Goal: Task Accomplishment & Management: Complete application form

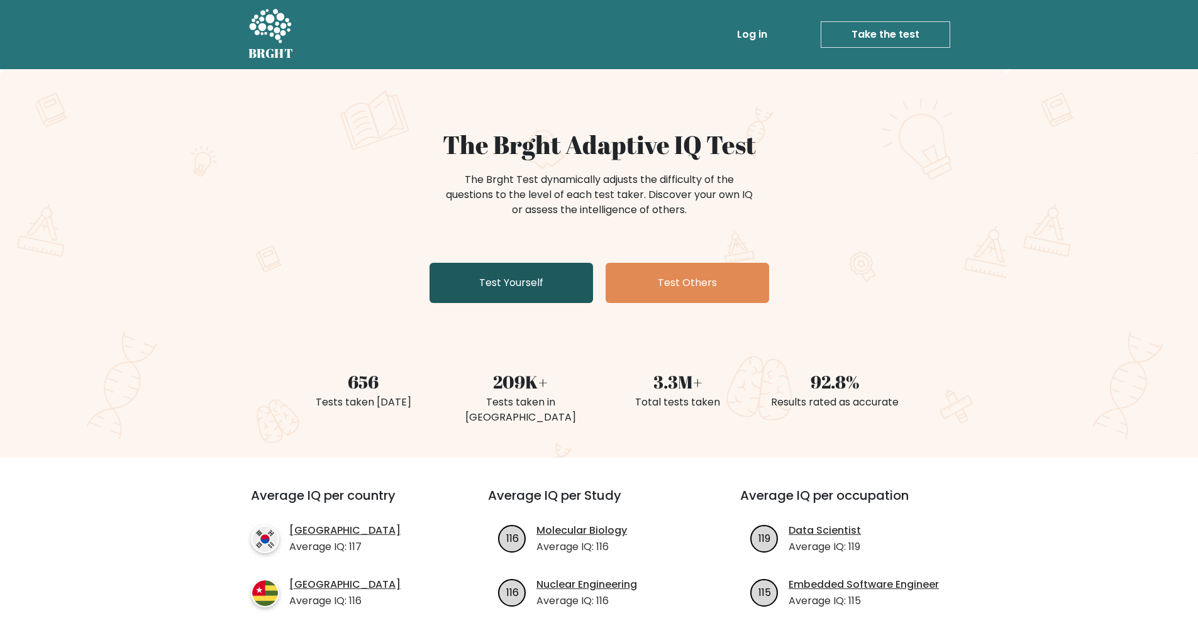
click at [552, 277] on link "Test Yourself" at bounding box center [512, 283] width 164 height 40
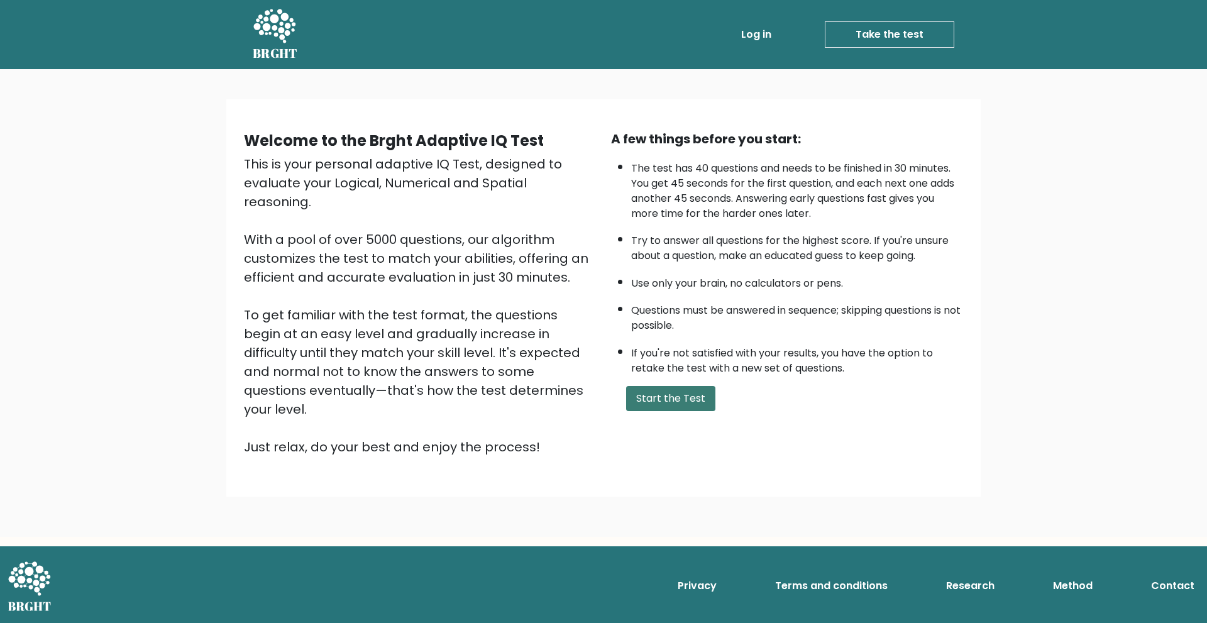
click at [684, 393] on button "Start the Test" at bounding box center [670, 398] width 89 height 25
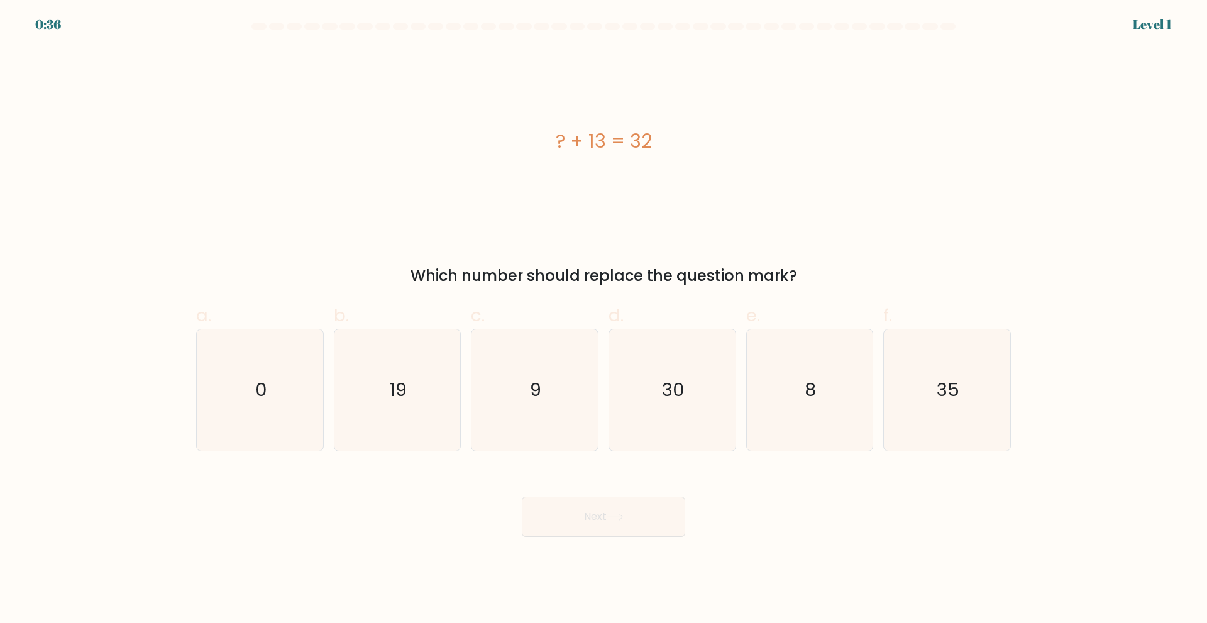
click at [303, 501] on div "Next" at bounding box center [604, 502] width 830 height 70
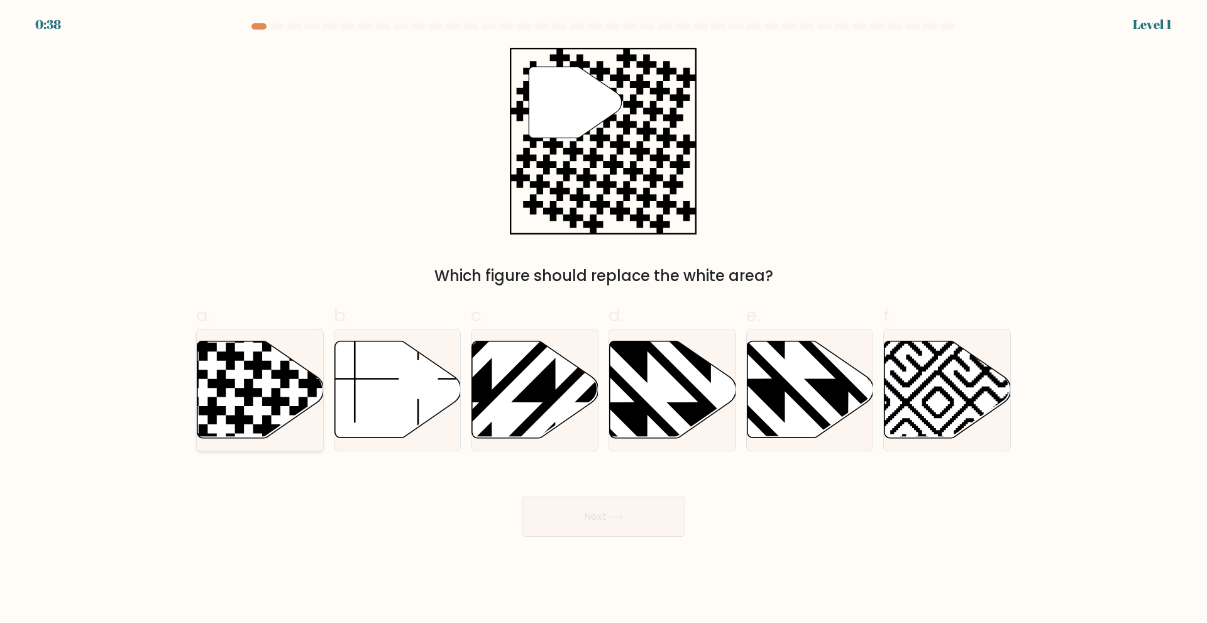
click at [248, 385] on icon at bounding box center [248, 392] width 27 height 27
click at [604, 320] on input "a." at bounding box center [604, 316] width 1 height 8
radio input "true"
click at [620, 521] on button "Next" at bounding box center [604, 517] width 164 height 40
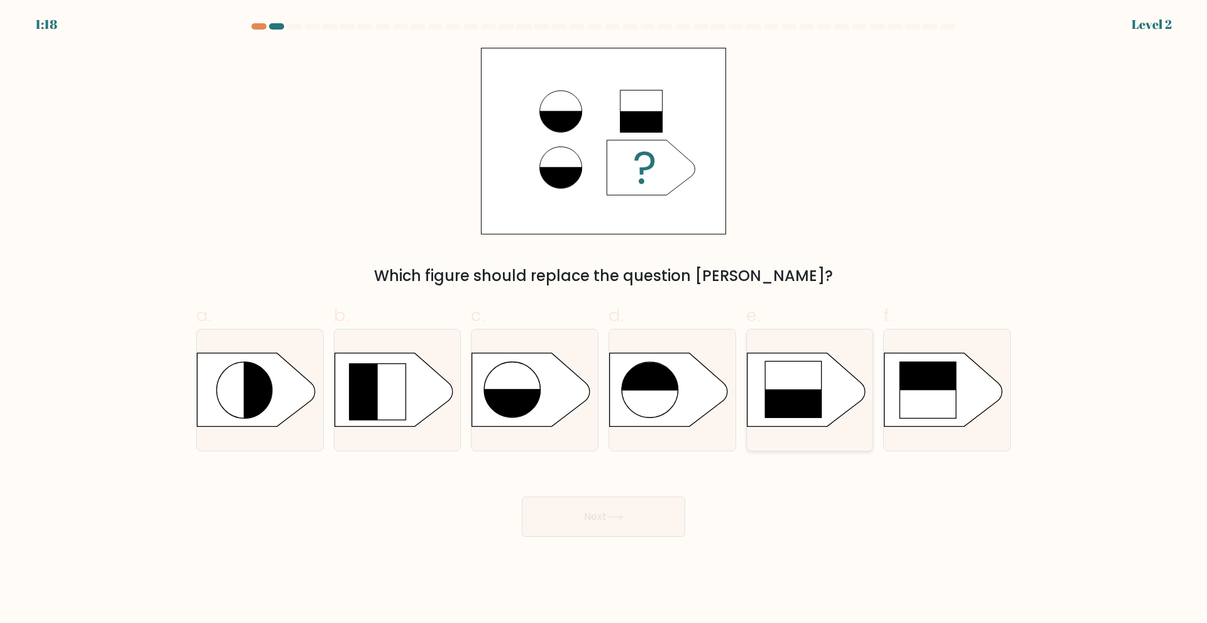
click at [796, 381] on rect at bounding box center [793, 389] width 57 height 57
click at [604, 320] on input "e." at bounding box center [604, 316] width 1 height 8
radio input "true"
click at [618, 522] on button "Next" at bounding box center [604, 517] width 164 height 40
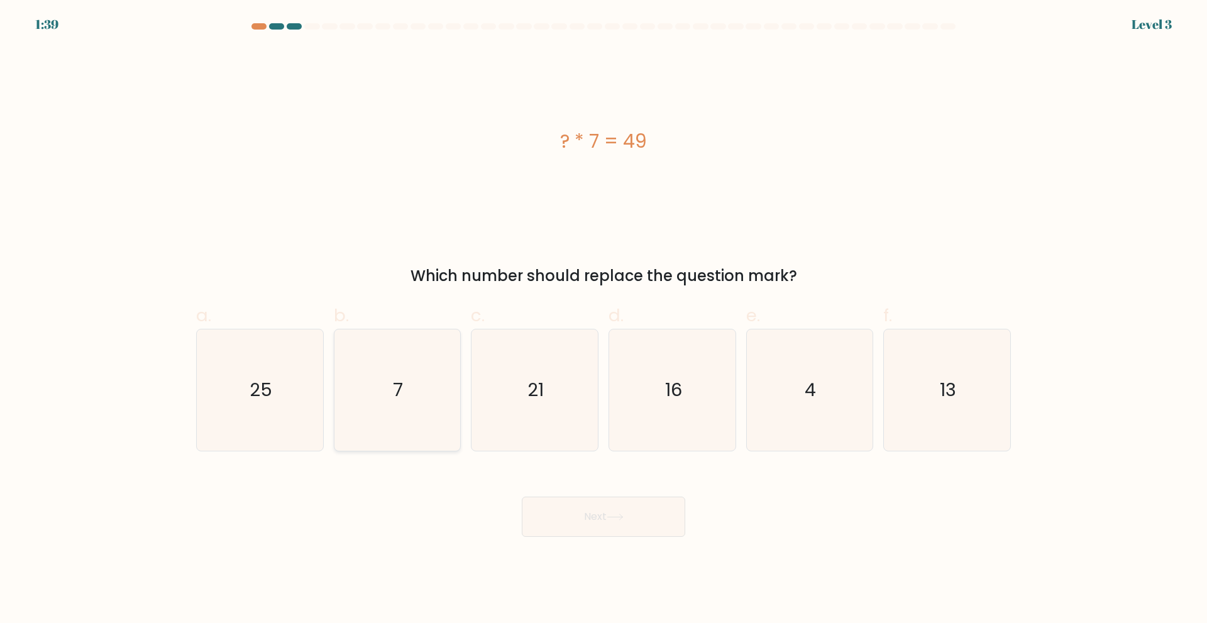
click at [399, 399] on text "7" at bounding box center [399, 389] width 10 height 25
click at [580, 518] on button "Next" at bounding box center [604, 517] width 164 height 40
click at [413, 411] on icon "7" at bounding box center [396, 390] width 121 height 121
click at [604, 320] on input "b. 7" at bounding box center [604, 316] width 1 height 8
radio input "true"
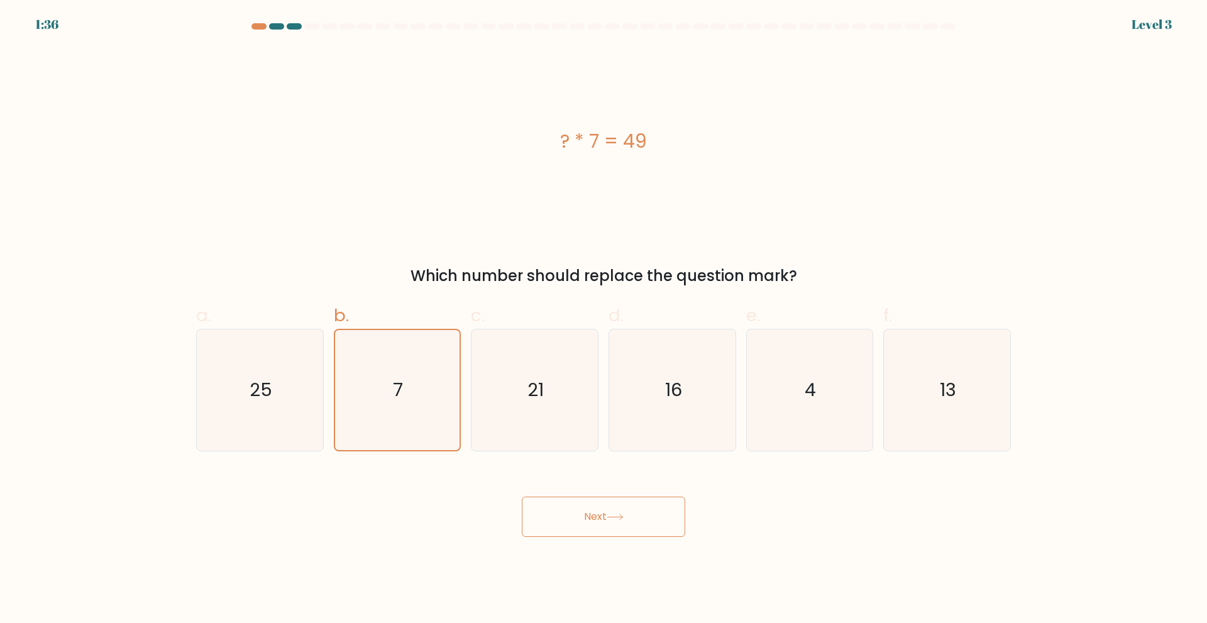
click at [577, 513] on button "Next" at bounding box center [604, 517] width 164 height 40
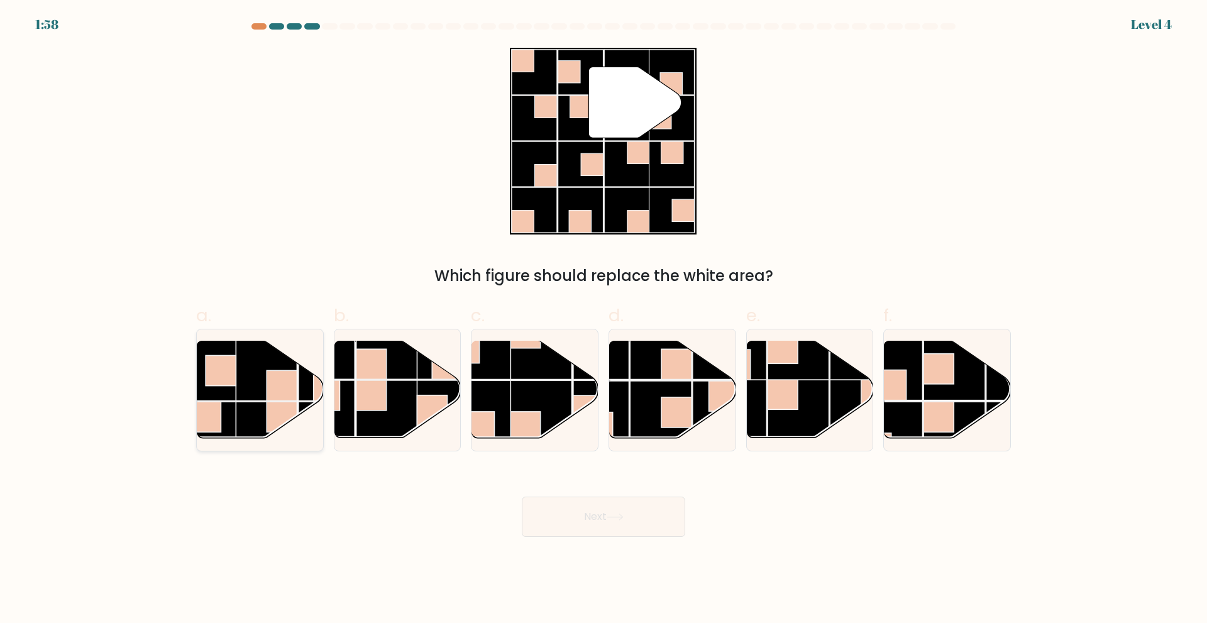
click at [266, 402] on rect at bounding box center [266, 433] width 62 height 62
click at [604, 320] on input "a." at bounding box center [604, 316] width 1 height 8
radio input "true"
click at [682, 394] on rect at bounding box center [661, 412] width 62 height 62
click at [604, 320] on input "d." at bounding box center [604, 316] width 1 height 8
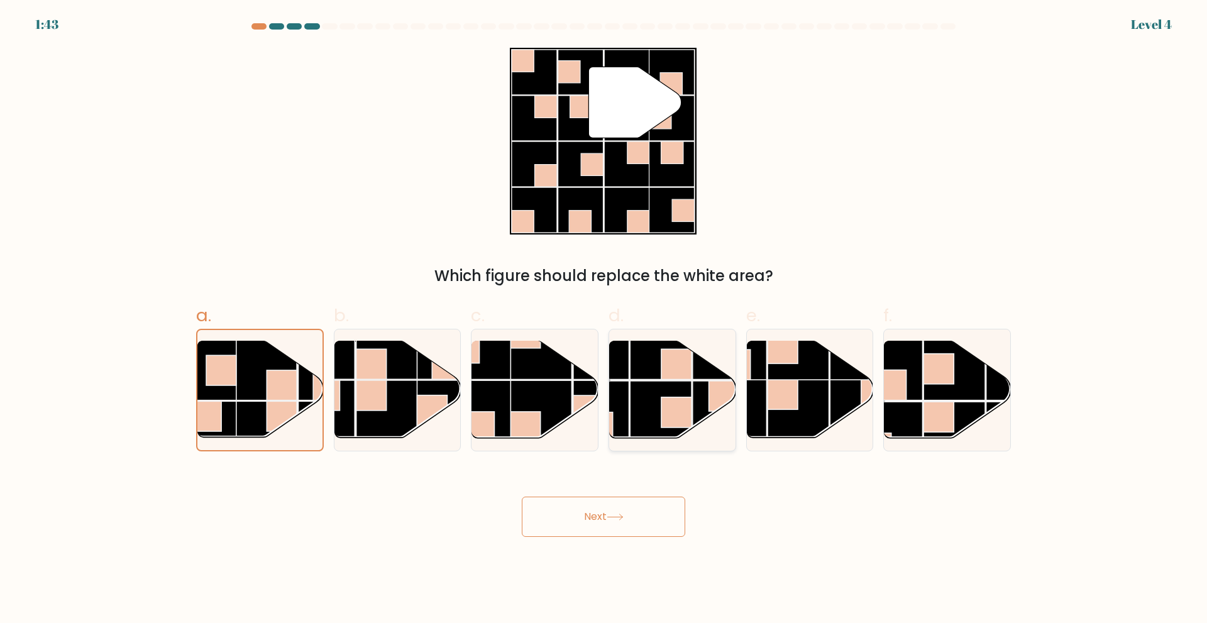
radio input "true"
click at [366, 391] on rect at bounding box center [371, 395] width 30 height 30
click at [604, 320] on input "b." at bounding box center [604, 316] width 1 height 8
radio input "true"
click at [622, 516] on icon at bounding box center [615, 517] width 17 height 7
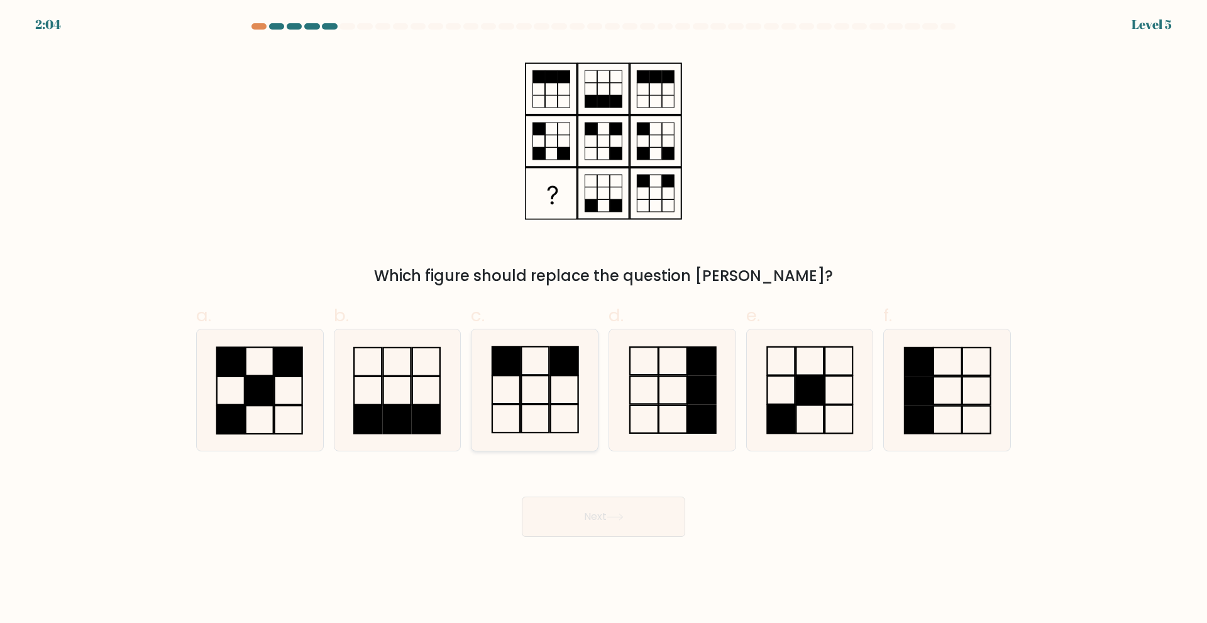
click at [540, 393] on icon at bounding box center [534, 390] width 121 height 121
click at [604, 320] on input "c." at bounding box center [604, 316] width 1 height 8
radio input "true"
click at [619, 514] on icon at bounding box center [615, 517] width 17 height 7
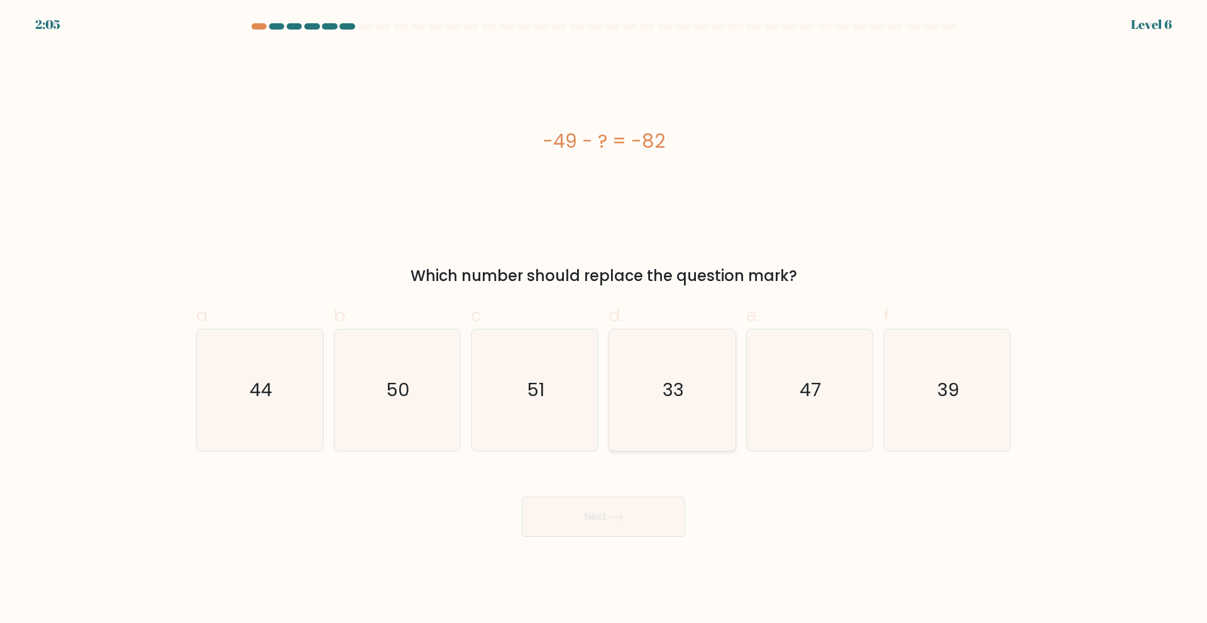
click at [710, 400] on icon "33" at bounding box center [672, 390] width 121 height 121
click at [604, 320] on input "d. 33" at bounding box center [604, 316] width 1 height 8
radio input "true"
click at [620, 511] on button "Next" at bounding box center [604, 517] width 164 height 40
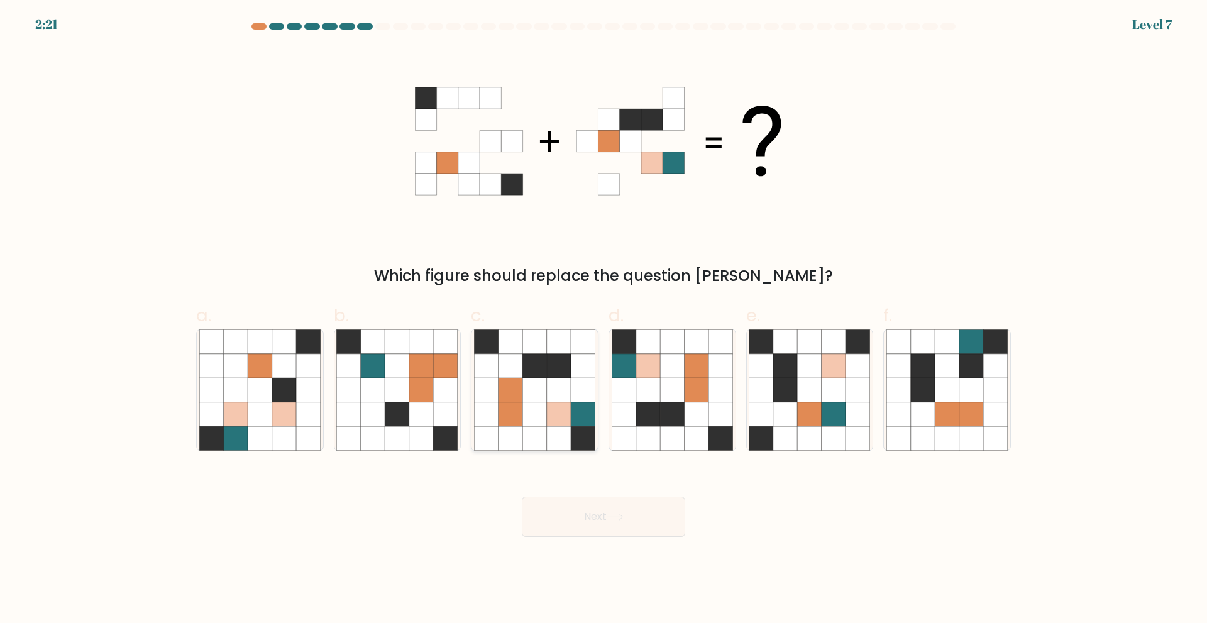
click at [527, 389] on icon at bounding box center [535, 390] width 24 height 24
click at [604, 320] on input "c." at bounding box center [604, 316] width 1 height 8
radio input "true"
click at [603, 521] on button "Next" at bounding box center [604, 517] width 164 height 40
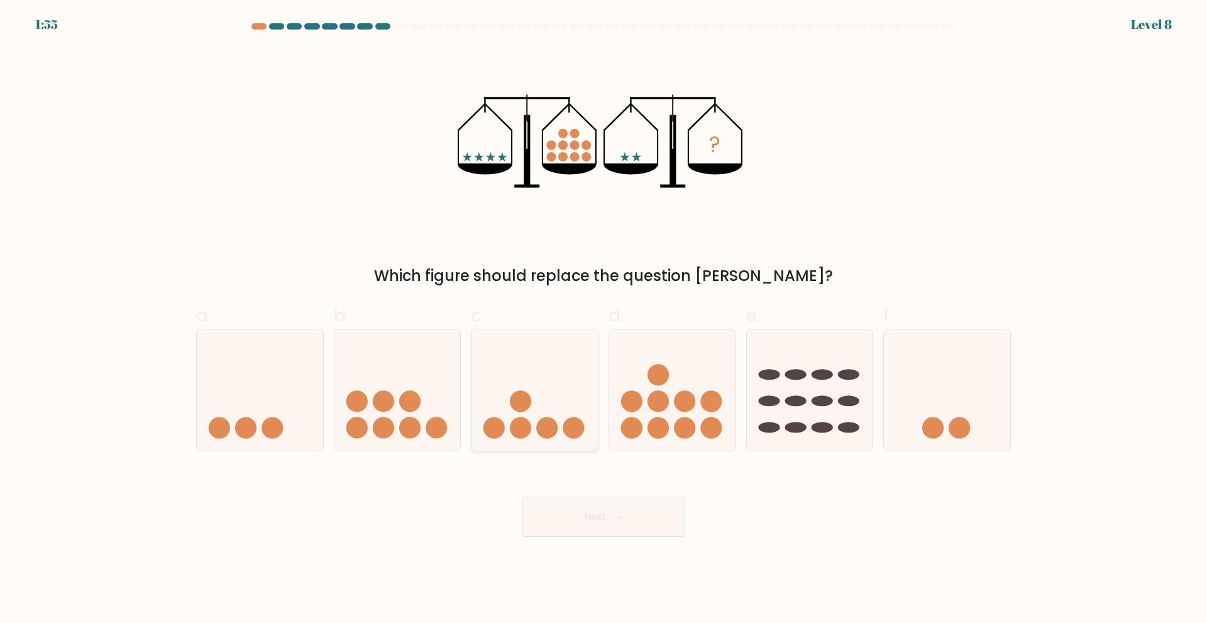
click at [534, 402] on icon at bounding box center [535, 390] width 126 height 104
click at [604, 320] on input "c." at bounding box center [604, 316] width 1 height 8
radio input "true"
click at [413, 408] on circle at bounding box center [409, 401] width 21 height 21
click at [604, 320] on input "b." at bounding box center [604, 316] width 1 height 8
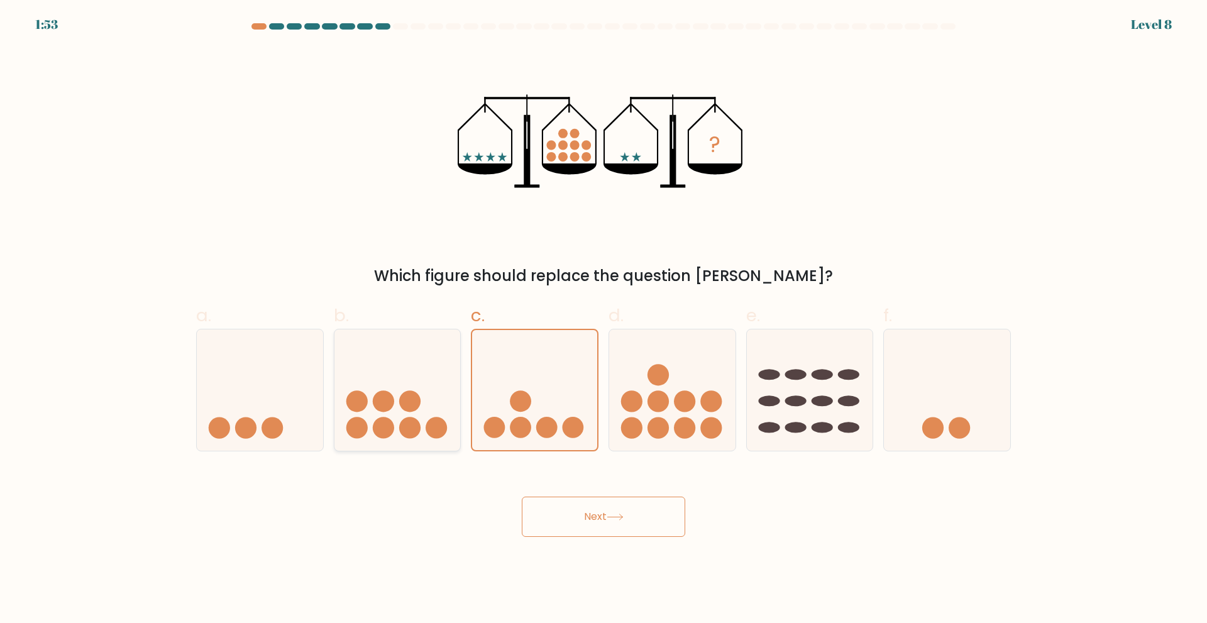
radio input "true"
click at [511, 400] on circle at bounding box center [520, 401] width 21 height 21
click at [604, 320] on input "c." at bounding box center [604, 316] width 1 height 8
radio input "true"
click at [608, 511] on button "Next" at bounding box center [604, 517] width 164 height 40
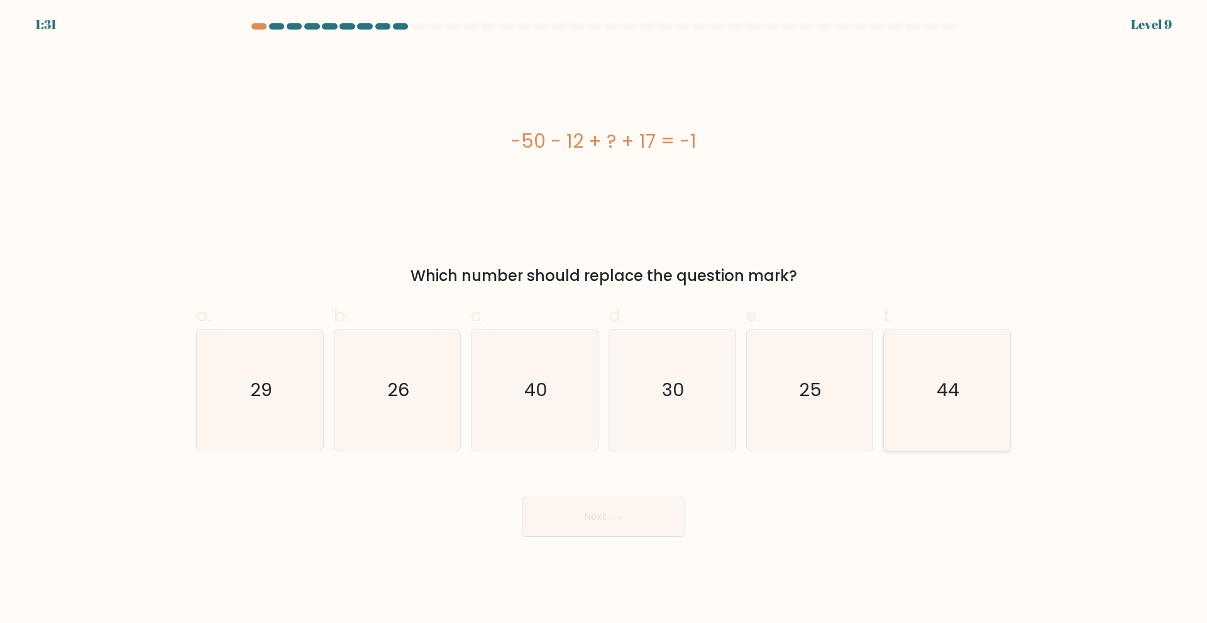
click at [934, 392] on icon "44" at bounding box center [947, 390] width 121 height 121
click at [604, 320] on input "f. 44" at bounding box center [604, 316] width 1 height 8
radio input "true"
click at [636, 511] on button "Next" at bounding box center [604, 517] width 164 height 40
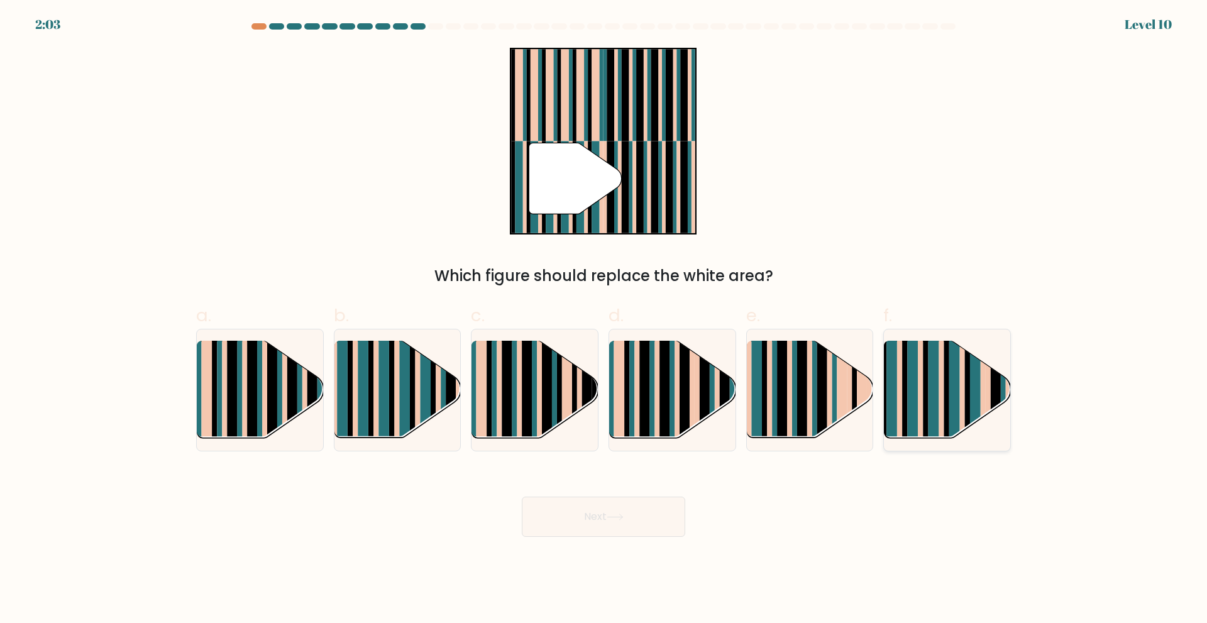
click at [950, 409] on rect at bounding box center [947, 400] width 5 height 125
click at [604, 320] on input "f." at bounding box center [604, 316] width 1 height 8
radio input "true"
click at [624, 516] on icon at bounding box center [615, 517] width 17 height 7
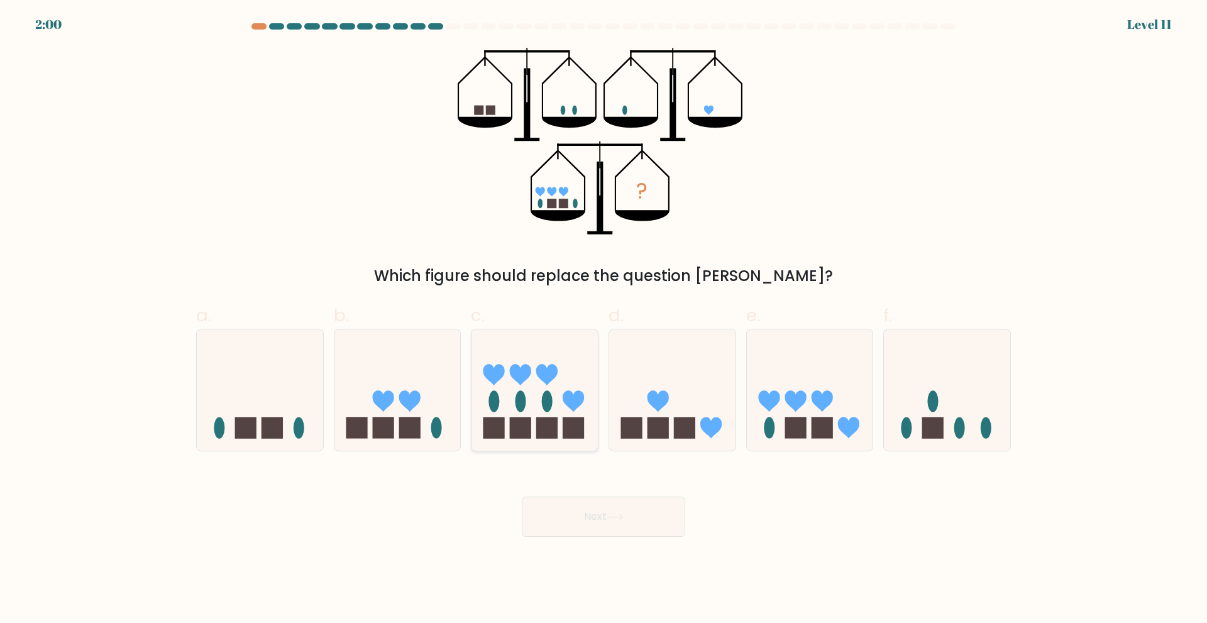
click at [558, 370] on icon at bounding box center [535, 390] width 126 height 104
click at [604, 320] on input "c." at bounding box center [604, 316] width 1 height 8
radio input "true"
click at [607, 514] on button "Next" at bounding box center [604, 517] width 164 height 40
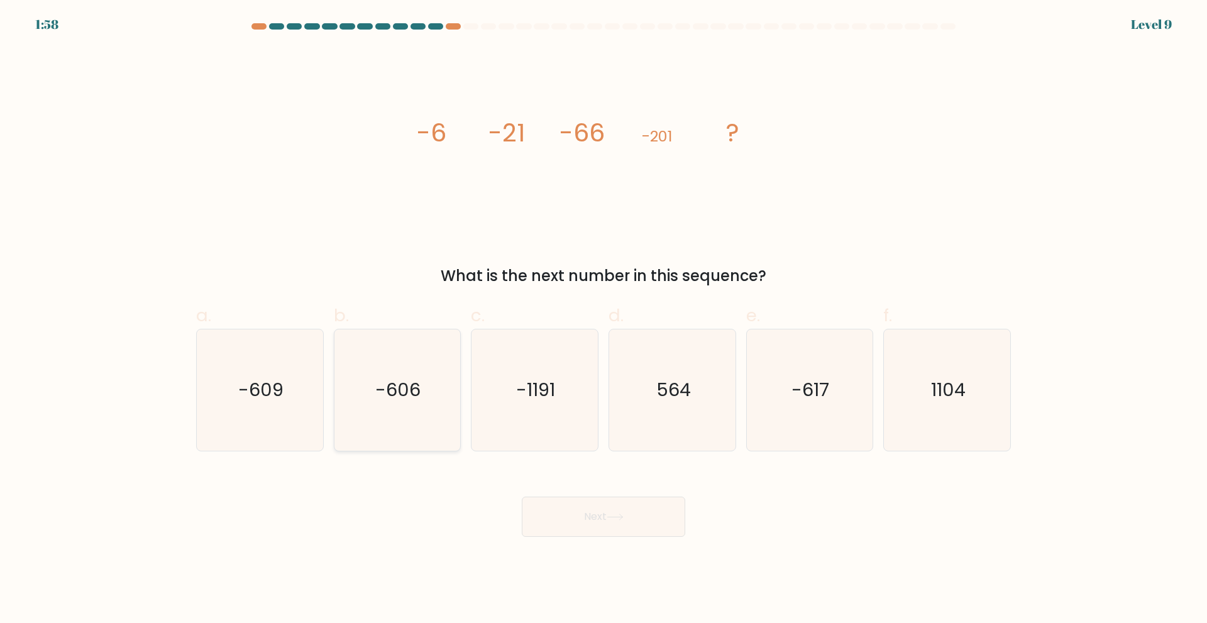
click at [397, 404] on icon "-606" at bounding box center [396, 390] width 121 height 121
click at [604, 320] on input "b. -606" at bounding box center [604, 316] width 1 height 8
radio input "true"
click at [634, 520] on button "Next" at bounding box center [604, 517] width 164 height 40
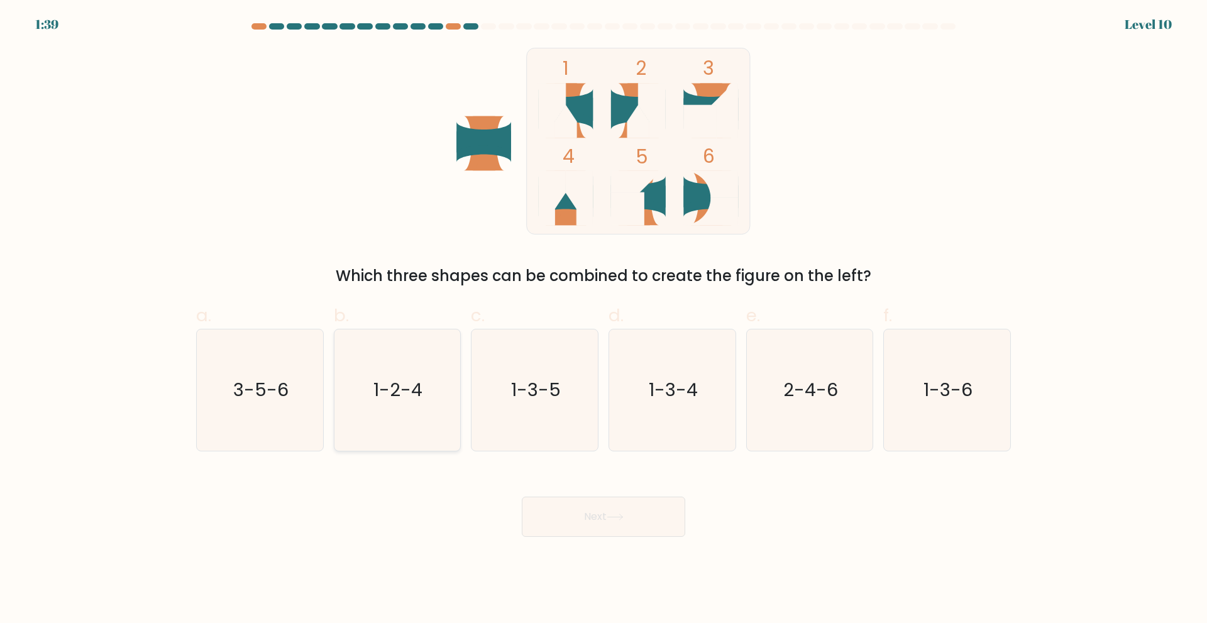
click at [394, 408] on icon "1-2-4" at bounding box center [396, 390] width 121 height 121
click at [604, 320] on input "b. 1-2-4" at bounding box center [604, 316] width 1 height 8
radio input "true"
click at [597, 521] on button "Next" at bounding box center [604, 517] width 164 height 40
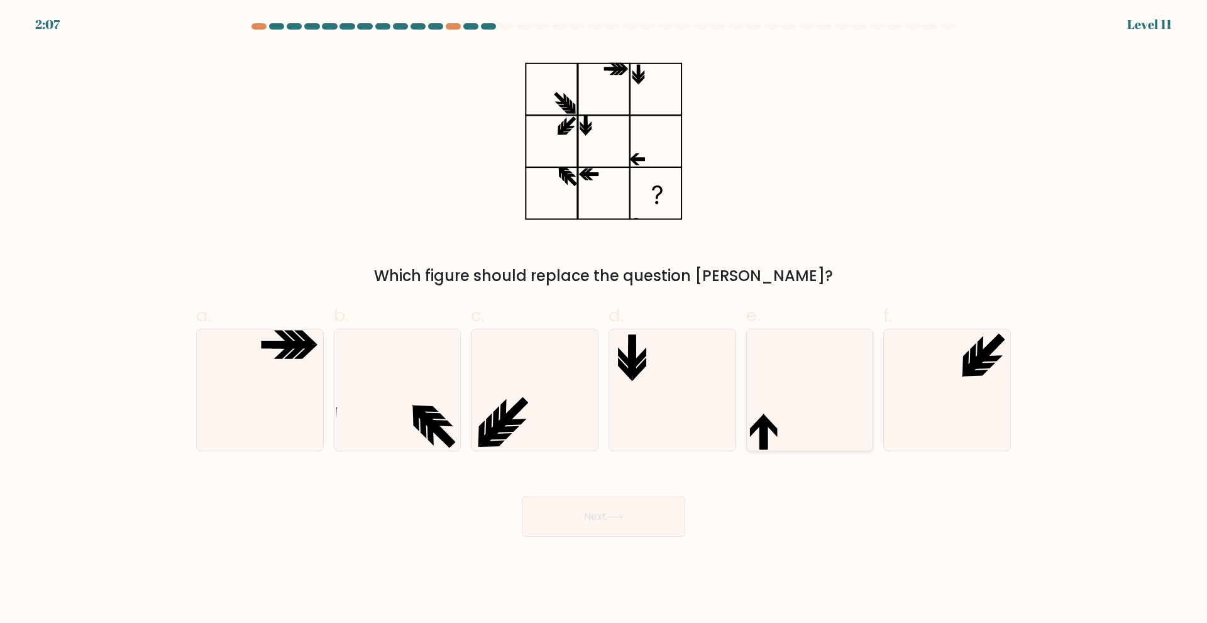
click at [783, 406] on icon at bounding box center [809, 390] width 121 height 121
click at [604, 320] on input "e." at bounding box center [604, 316] width 1 height 8
radio input "true"
click at [635, 516] on button "Next" at bounding box center [604, 517] width 164 height 40
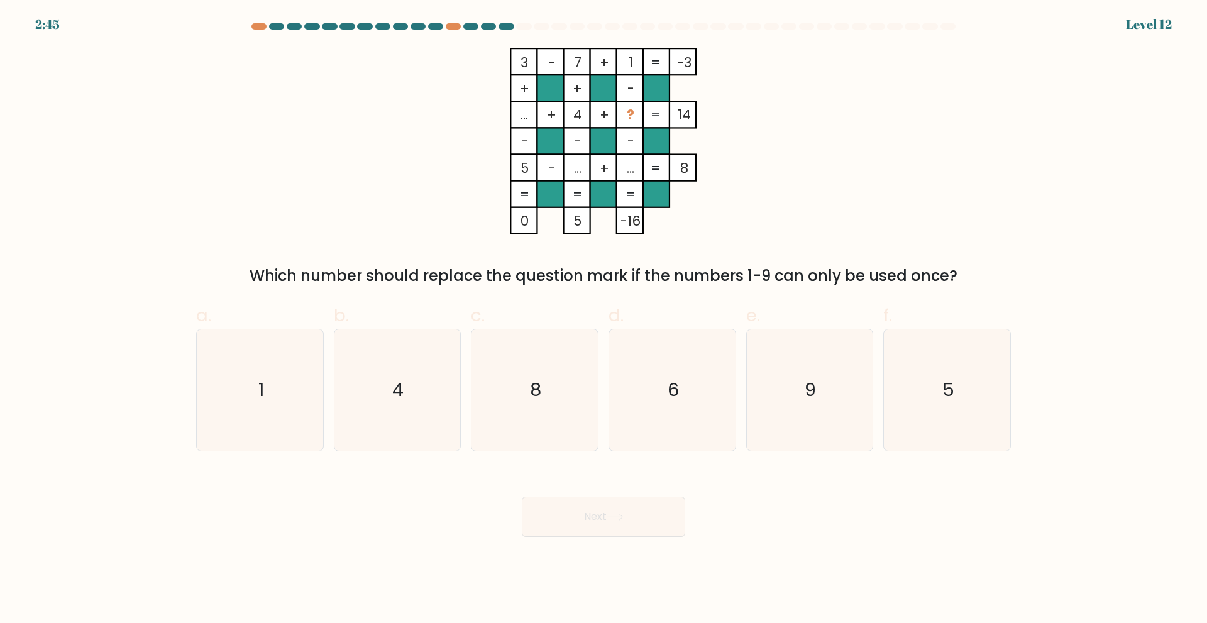
click at [271, 279] on div "Which number should replace the question mark if the numbers 1-9 can only be us…" at bounding box center [604, 276] width 800 height 23
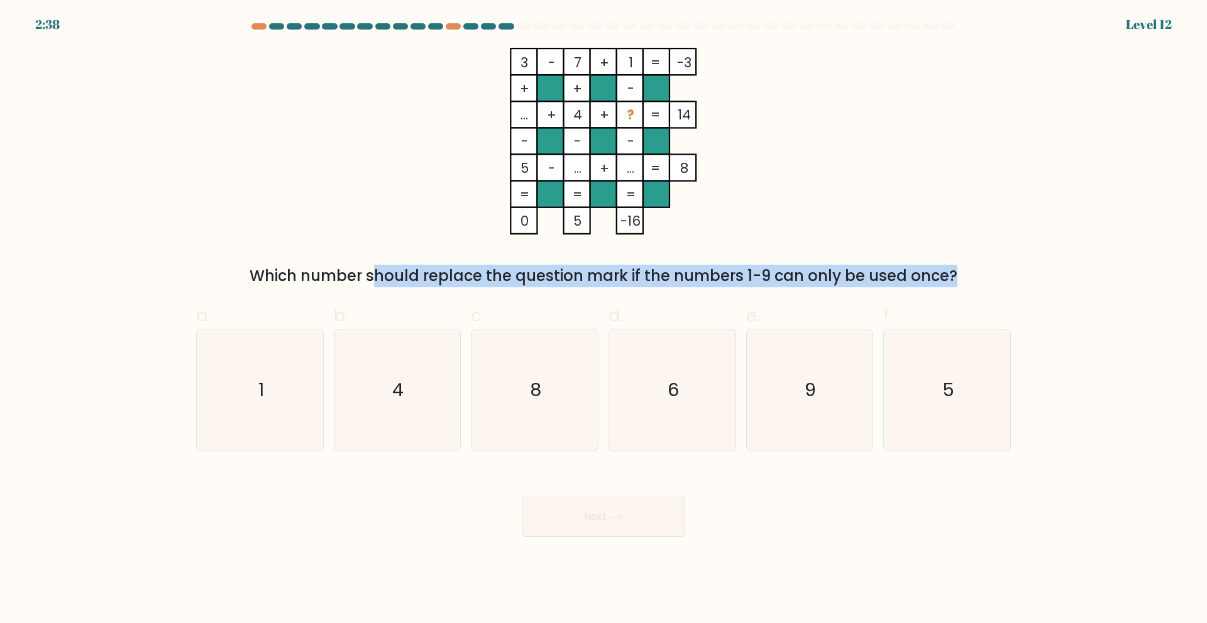
drag, startPoint x: 271, startPoint y: 279, endPoint x: 959, endPoint y: 274, distance: 688.0
click at [959, 274] on div "Which number should replace the question mark if the numbers 1-9 can only be us…" at bounding box center [604, 276] width 800 height 23
click at [737, 277] on div "Which number should replace the question mark if the numbers 1-9 can only be us…" at bounding box center [604, 276] width 800 height 23
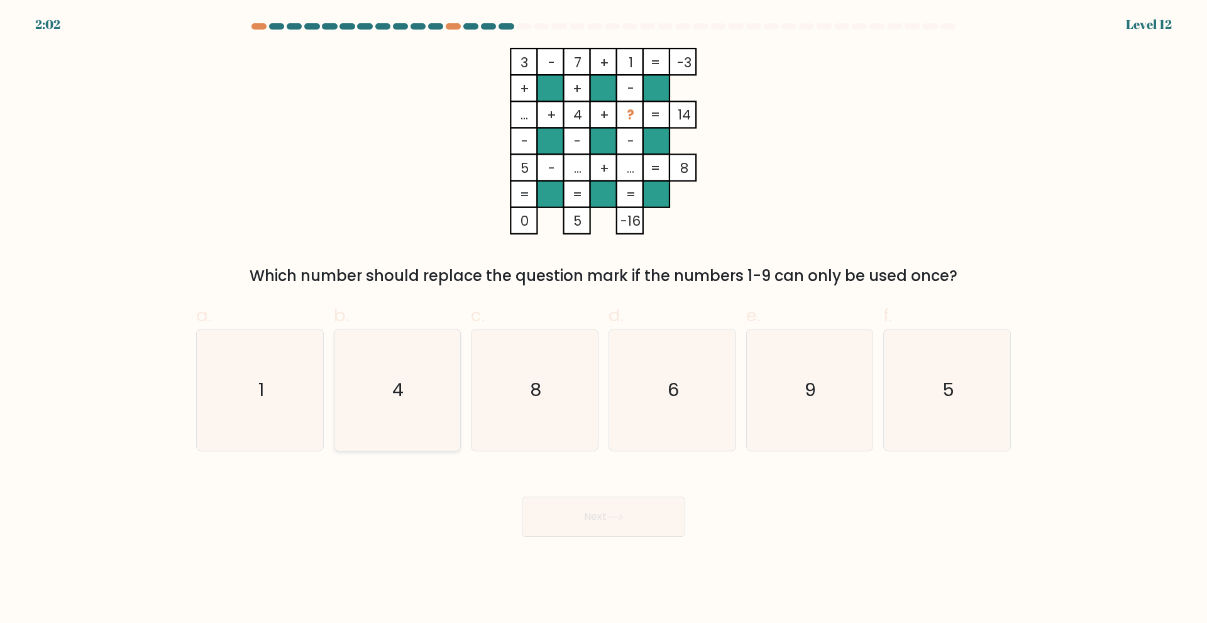
click at [428, 391] on icon "4" at bounding box center [396, 390] width 121 height 121
click at [604, 320] on input "b. 4" at bounding box center [604, 316] width 1 height 8
radio input "true"
click at [609, 519] on button "Next" at bounding box center [604, 517] width 164 height 40
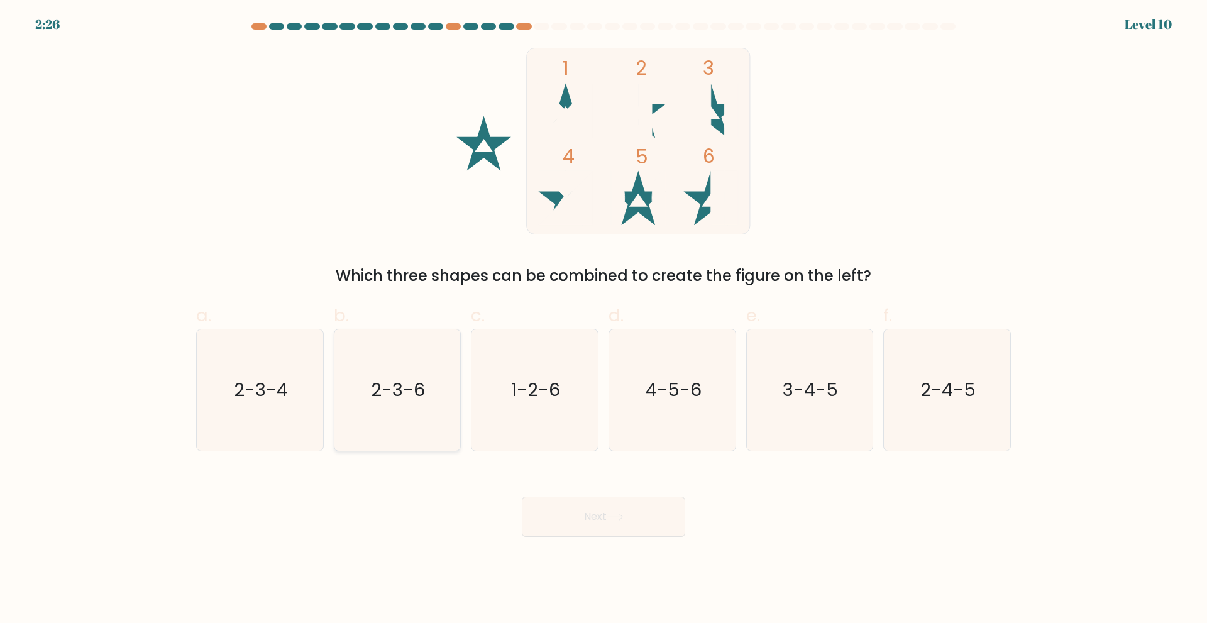
click at [411, 404] on icon "2-3-6" at bounding box center [396, 390] width 121 height 121
click at [604, 320] on input "b. 2-3-6" at bounding box center [604, 316] width 1 height 8
radio input "true"
click at [617, 521] on button "Next" at bounding box center [604, 517] width 164 height 40
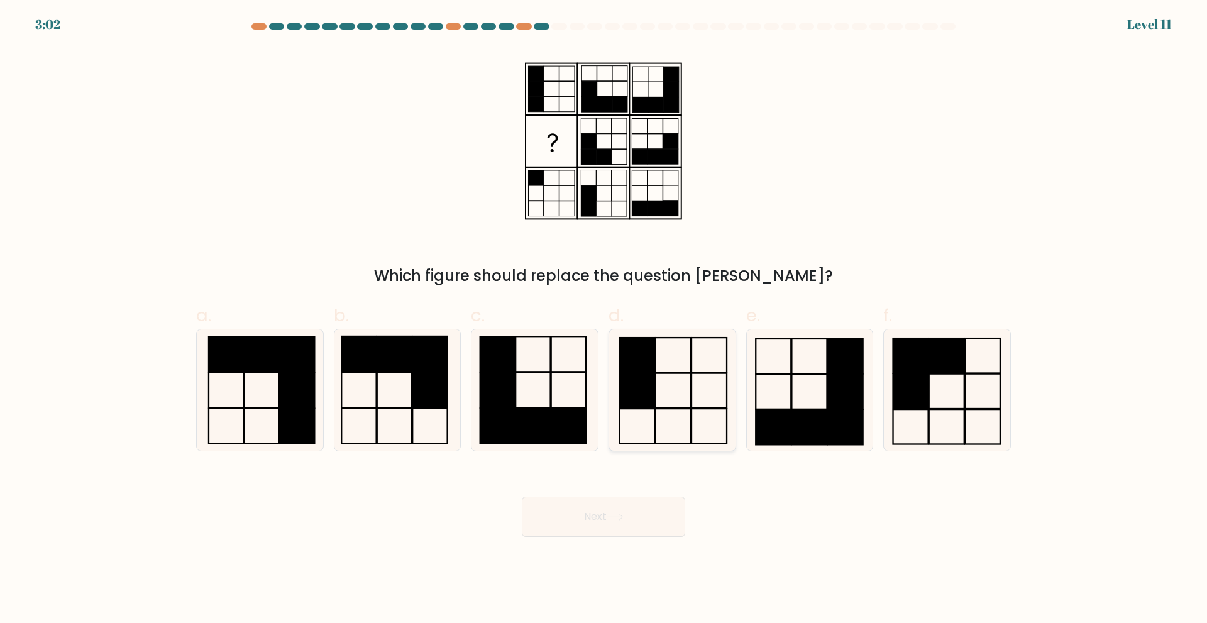
click at [665, 393] on icon at bounding box center [672, 390] width 121 height 121
click at [604, 320] on input "d." at bounding box center [604, 316] width 1 height 8
radio input "true"
click at [624, 522] on button "Next" at bounding box center [604, 517] width 164 height 40
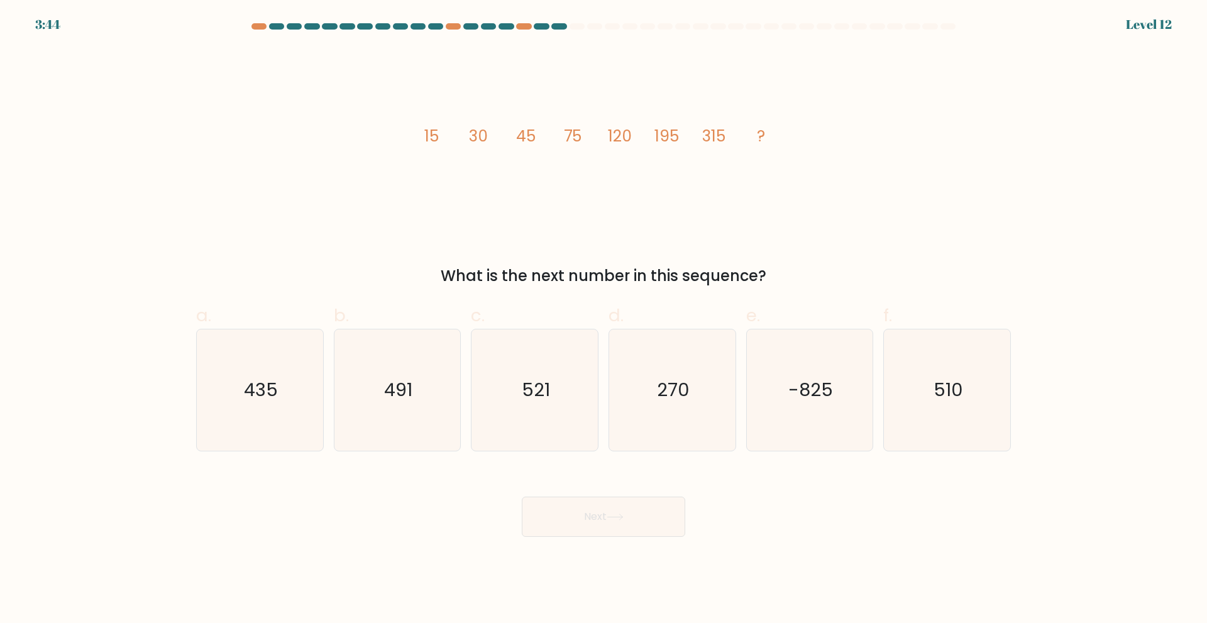
click at [466, 278] on div "What is the next number in this sequence?" at bounding box center [604, 276] width 800 height 23
drag, startPoint x: 466, startPoint y: 278, endPoint x: 765, endPoint y: 272, distance: 299.4
click at [765, 272] on div "What is the next number in this sequence?" at bounding box center [604, 276] width 800 height 23
click at [245, 394] on text "435" at bounding box center [261, 389] width 34 height 25
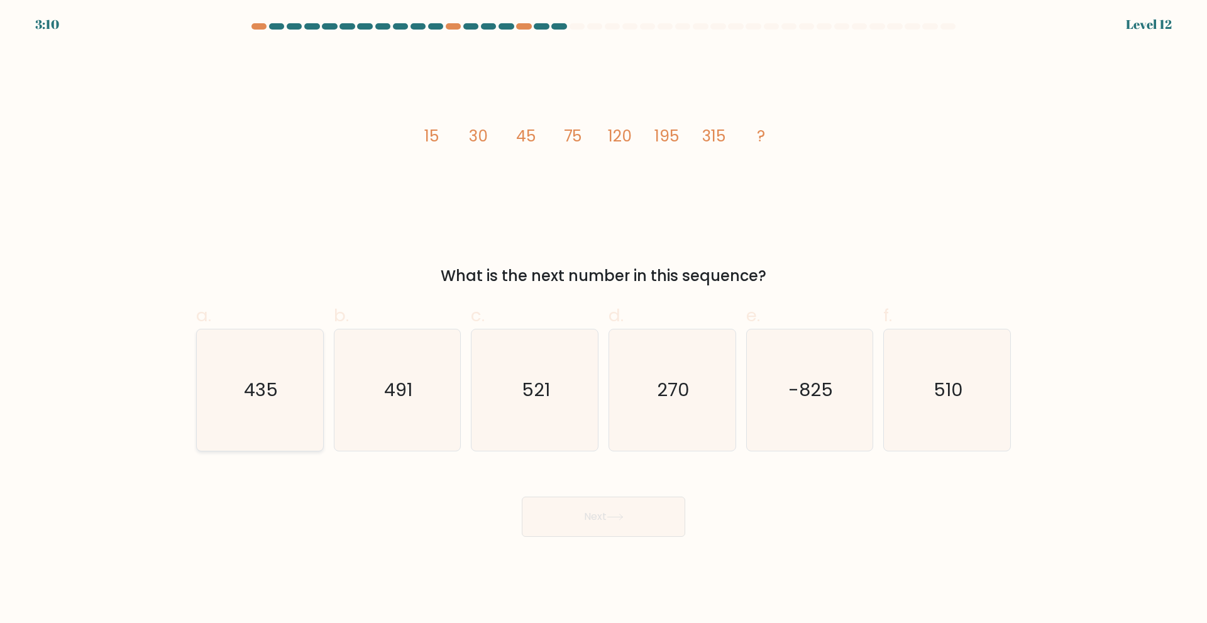
click at [604, 320] on input "a. 435" at bounding box center [604, 316] width 1 height 8
radio input "true"
click at [645, 509] on button "Next" at bounding box center [604, 517] width 164 height 40
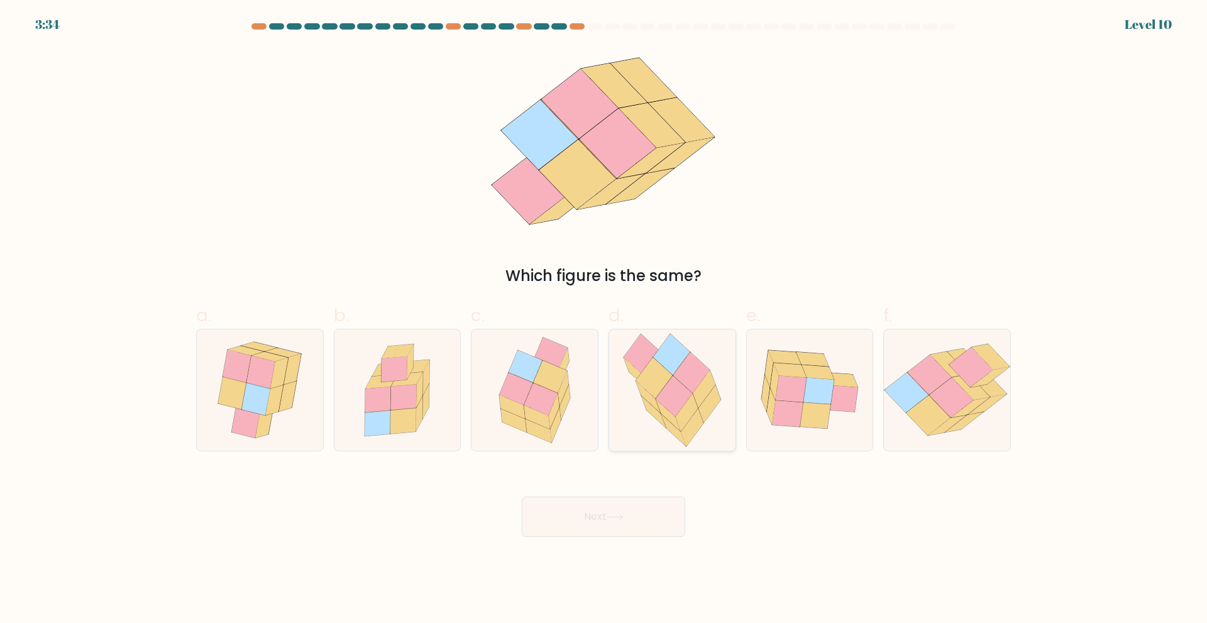
click at [677, 383] on icon at bounding box center [674, 395] width 36 height 41
click at [604, 320] on input "d." at bounding box center [604, 316] width 1 height 8
radio input "true"
click at [647, 516] on button "Next" at bounding box center [604, 517] width 164 height 40
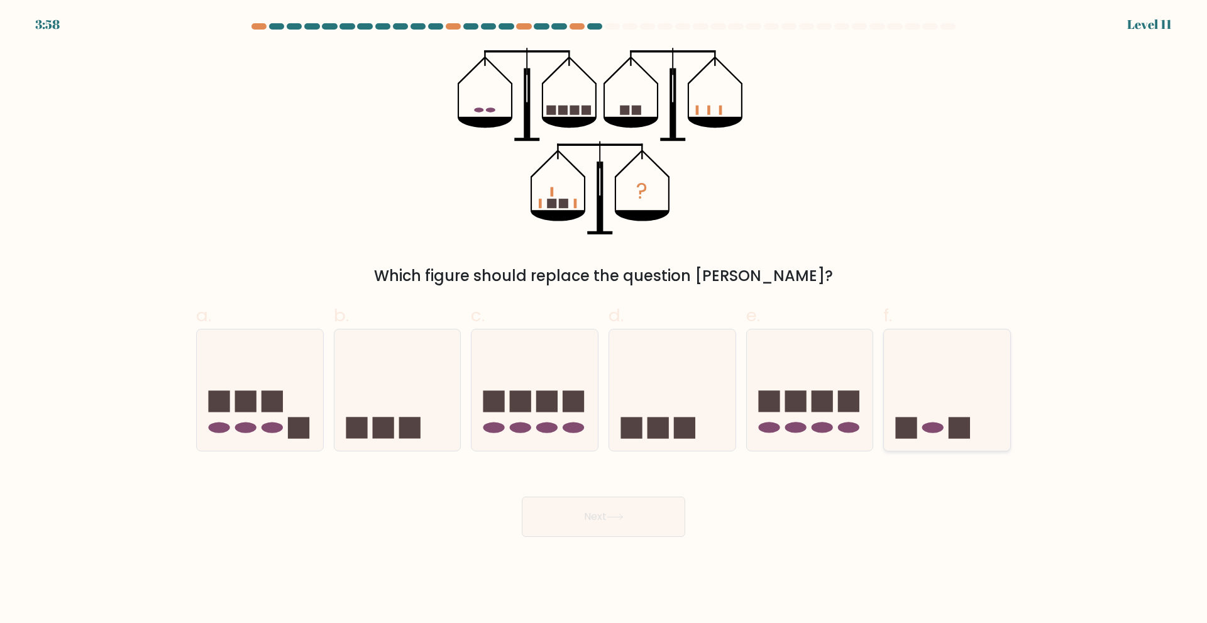
click at [929, 392] on icon at bounding box center [947, 390] width 126 height 104
click at [604, 320] on input "f." at bounding box center [604, 316] width 1 height 8
radio input "true"
click at [612, 516] on icon at bounding box center [615, 517] width 17 height 7
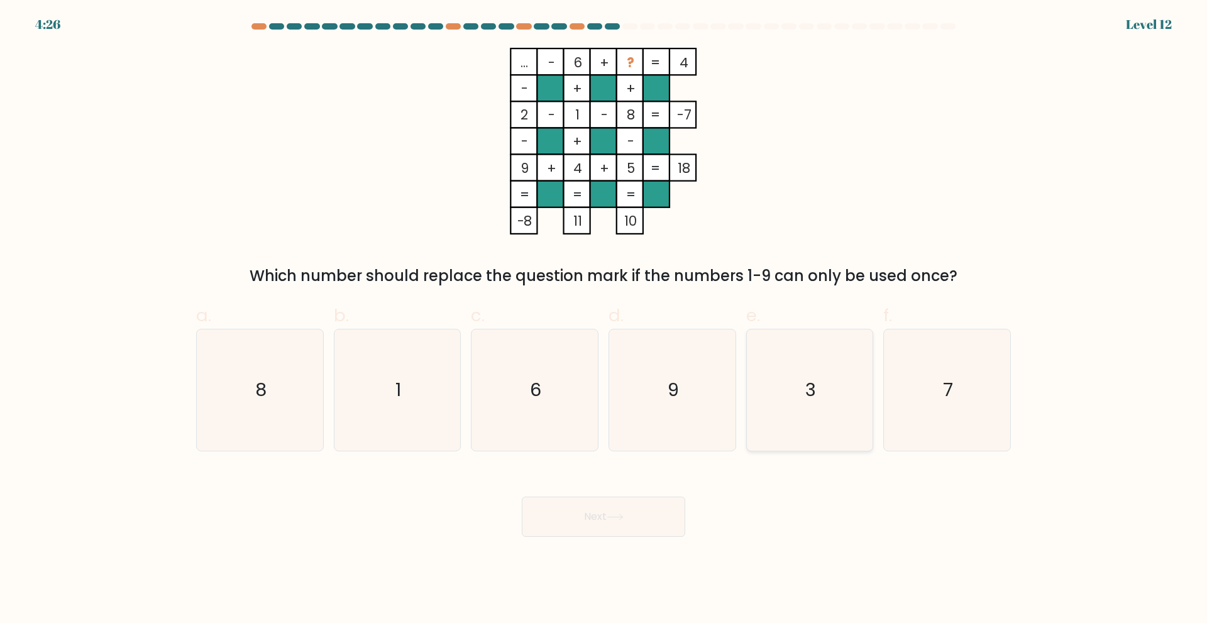
click at [812, 397] on text "3" at bounding box center [811, 389] width 11 height 25
click at [604, 320] on input "e. 3" at bounding box center [604, 316] width 1 height 8
radio input "true"
click at [614, 529] on button "Next" at bounding box center [604, 517] width 164 height 40
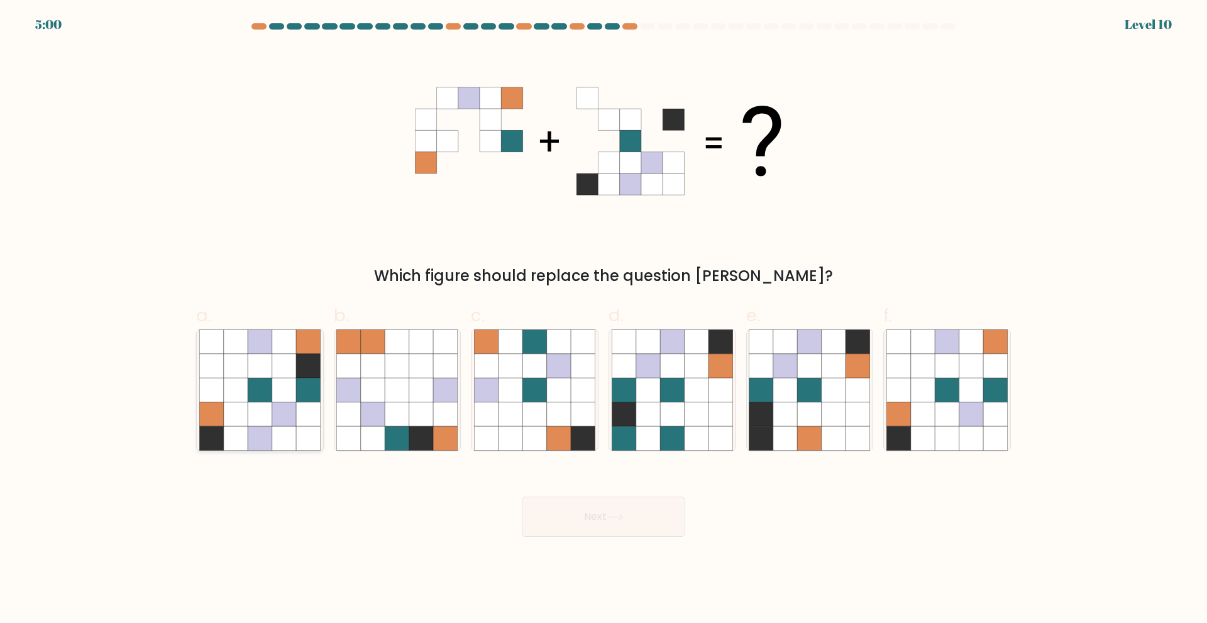
click at [286, 431] on icon at bounding box center [284, 438] width 24 height 24
click at [604, 320] on input "a." at bounding box center [604, 316] width 1 height 8
radio input "true"
click at [609, 518] on button "Next" at bounding box center [604, 517] width 164 height 40
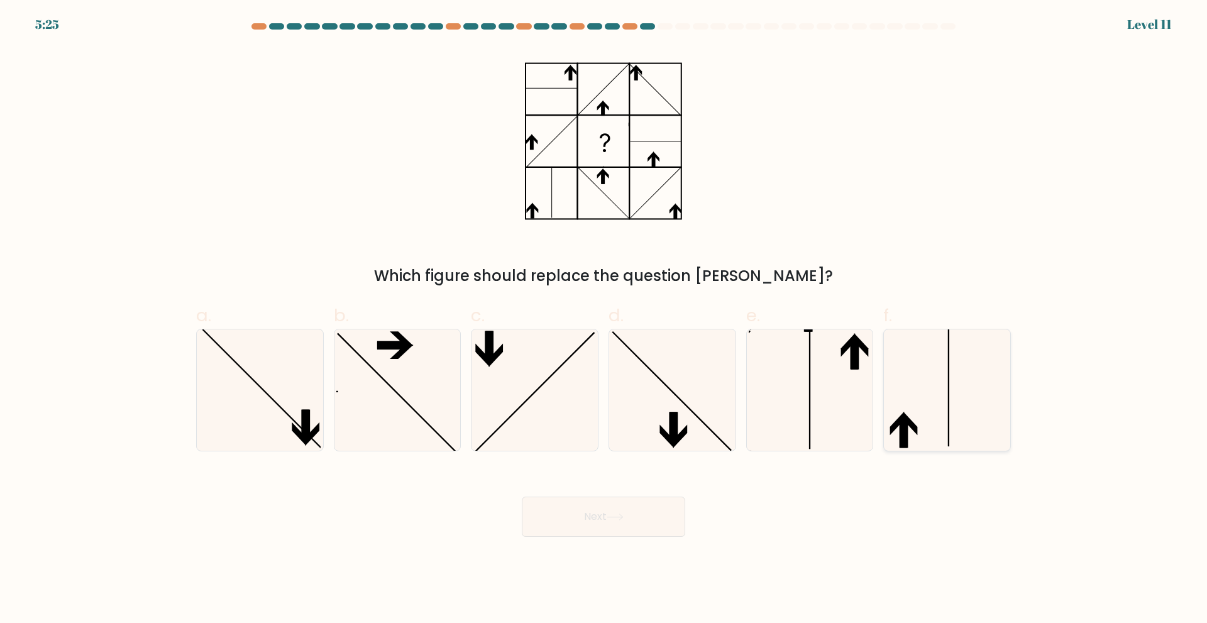
click at [953, 391] on icon at bounding box center [947, 390] width 121 height 121
click at [604, 320] on input "f." at bounding box center [604, 316] width 1 height 8
radio input "true"
click at [828, 424] on icon at bounding box center [809, 390] width 121 height 121
click at [604, 320] on input "e." at bounding box center [604, 316] width 1 height 8
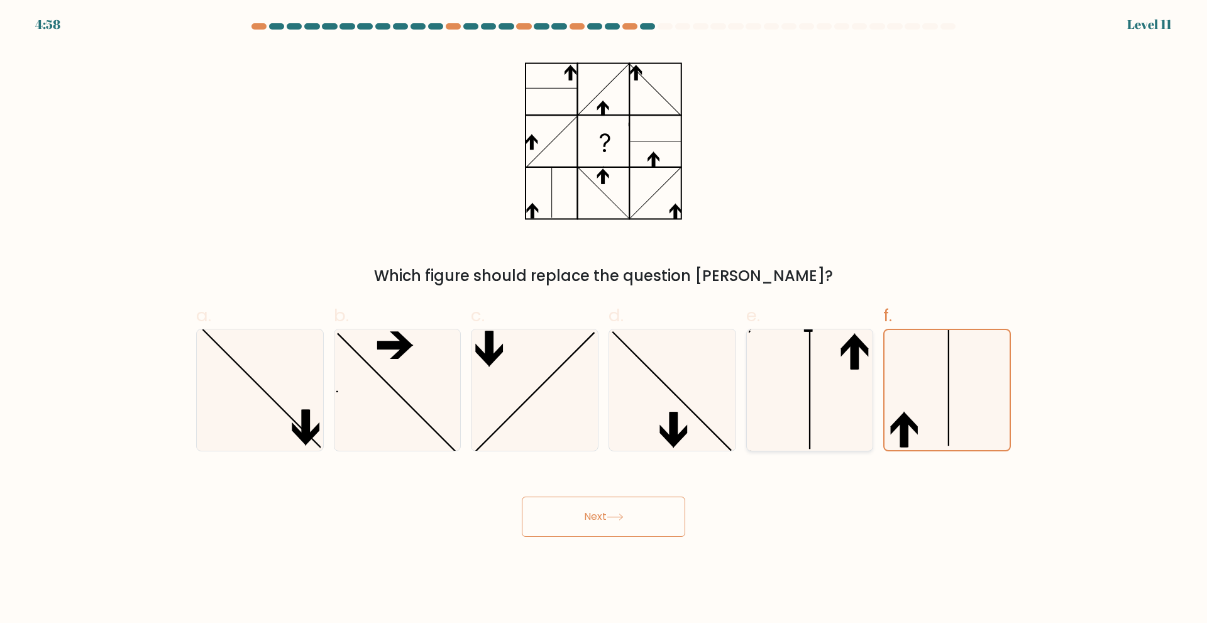
radio input "true"
click at [614, 515] on icon at bounding box center [615, 517] width 17 height 7
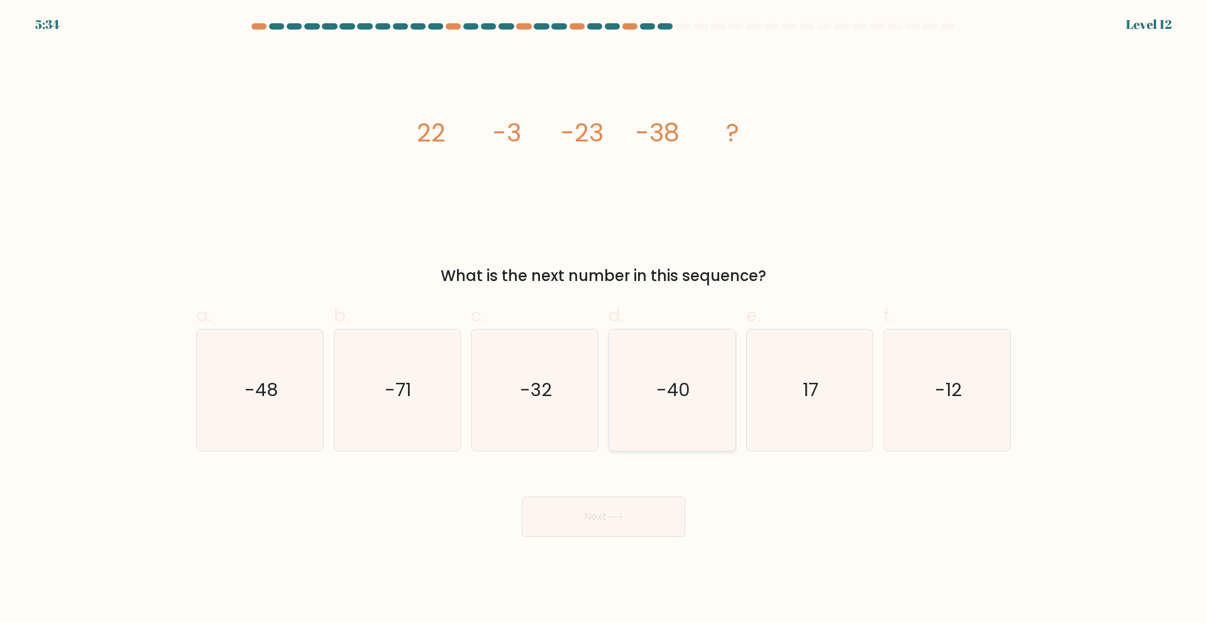
click at [670, 376] on icon "-40" at bounding box center [672, 390] width 121 height 121
click at [604, 320] on input "d. -40" at bounding box center [604, 316] width 1 height 8
radio input "true"
click at [634, 527] on button "Next" at bounding box center [604, 517] width 164 height 40
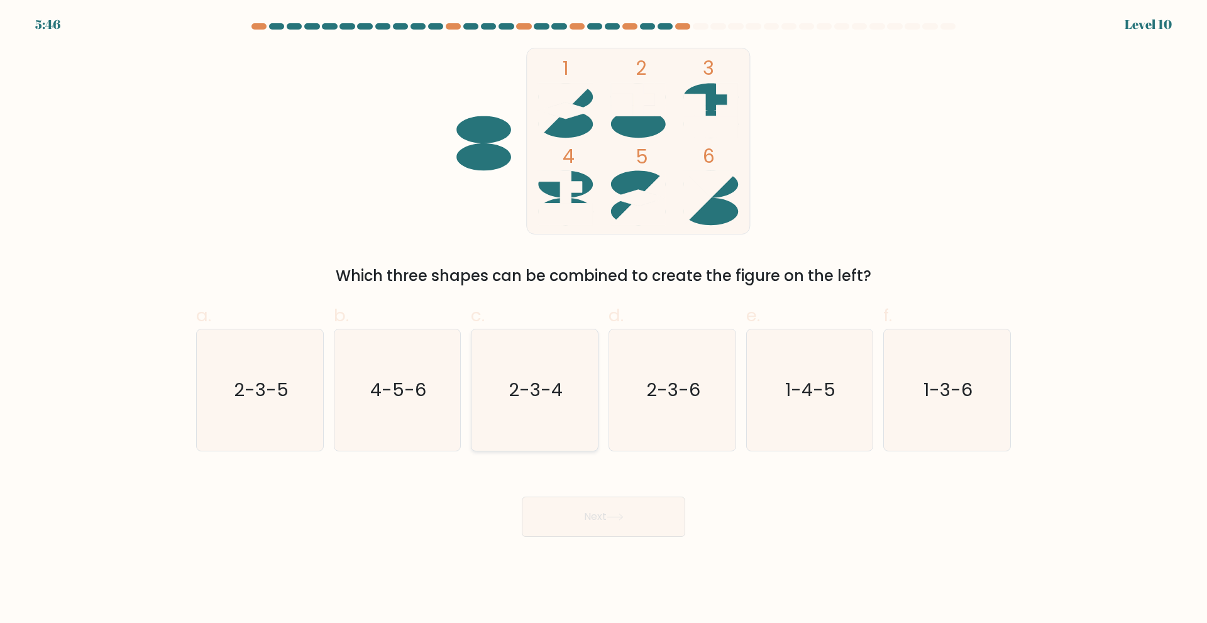
click at [519, 399] on text "2-3-4" at bounding box center [536, 389] width 54 height 25
click at [604, 320] on input "c. 2-3-4" at bounding box center [604, 316] width 1 height 8
radio input "true"
click at [599, 521] on button "Next" at bounding box center [604, 517] width 164 height 40
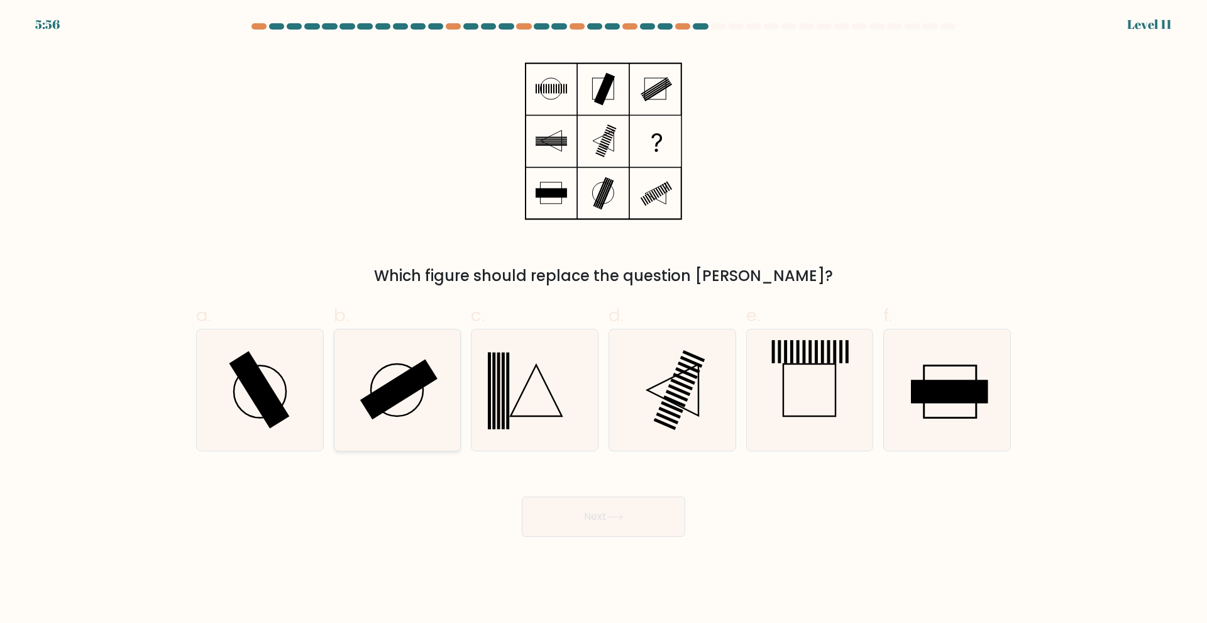
click at [433, 386] on icon at bounding box center [396, 390] width 121 height 121
click at [604, 320] on input "b." at bounding box center [604, 316] width 1 height 8
radio input "true"
click at [294, 391] on icon at bounding box center [259, 390] width 121 height 121
click at [604, 320] on input "a." at bounding box center [604, 316] width 1 height 8
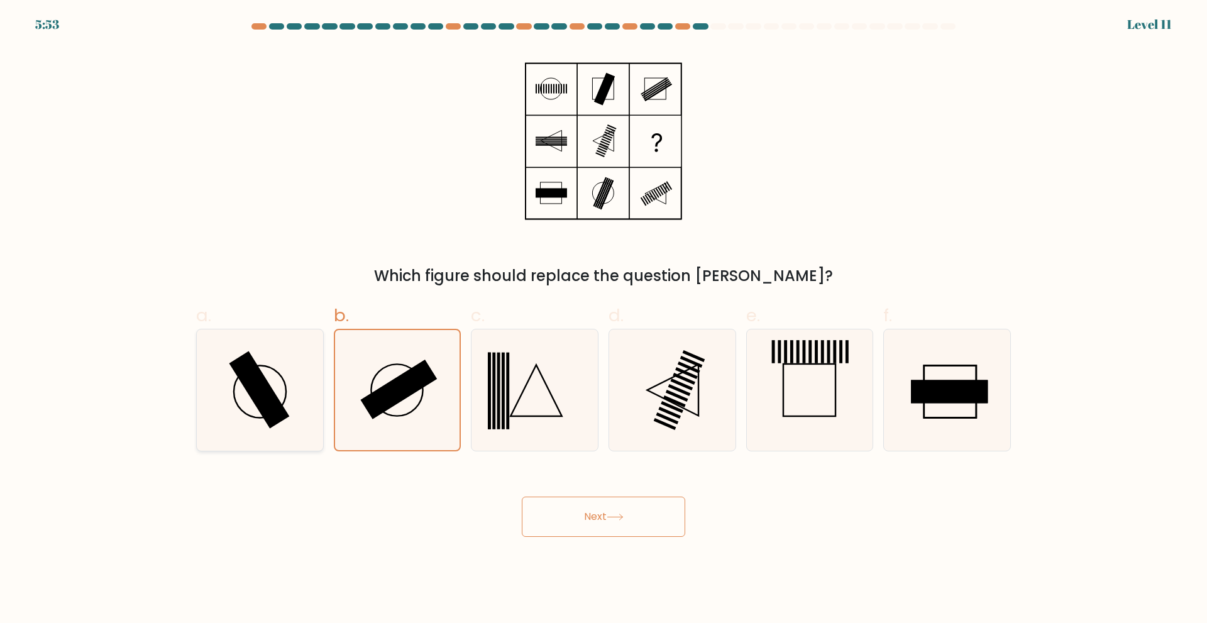
radio input "true"
click at [391, 377] on icon at bounding box center [396, 390] width 121 height 121
click at [604, 320] on input "b." at bounding box center [604, 316] width 1 height 8
radio input "true"
click at [596, 519] on button "Next" at bounding box center [604, 517] width 164 height 40
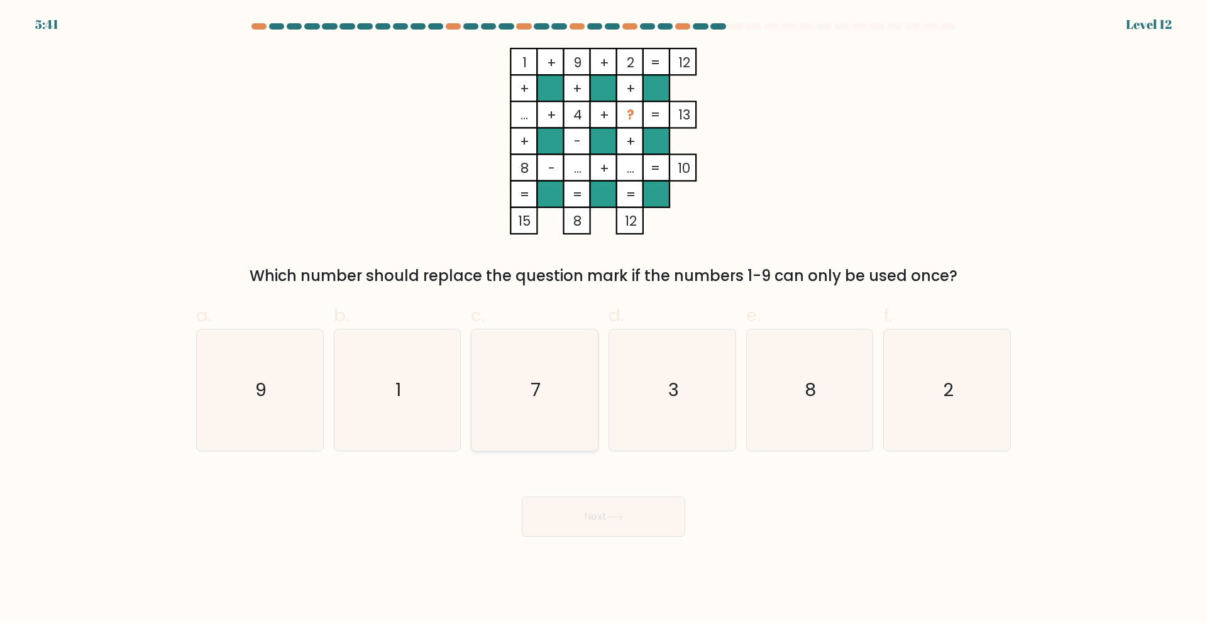
click at [550, 393] on icon "7" at bounding box center [534, 390] width 121 height 121
click at [604, 320] on input "c. 7" at bounding box center [604, 316] width 1 height 8
radio input "true"
click at [577, 502] on button "Next" at bounding box center [604, 517] width 164 height 40
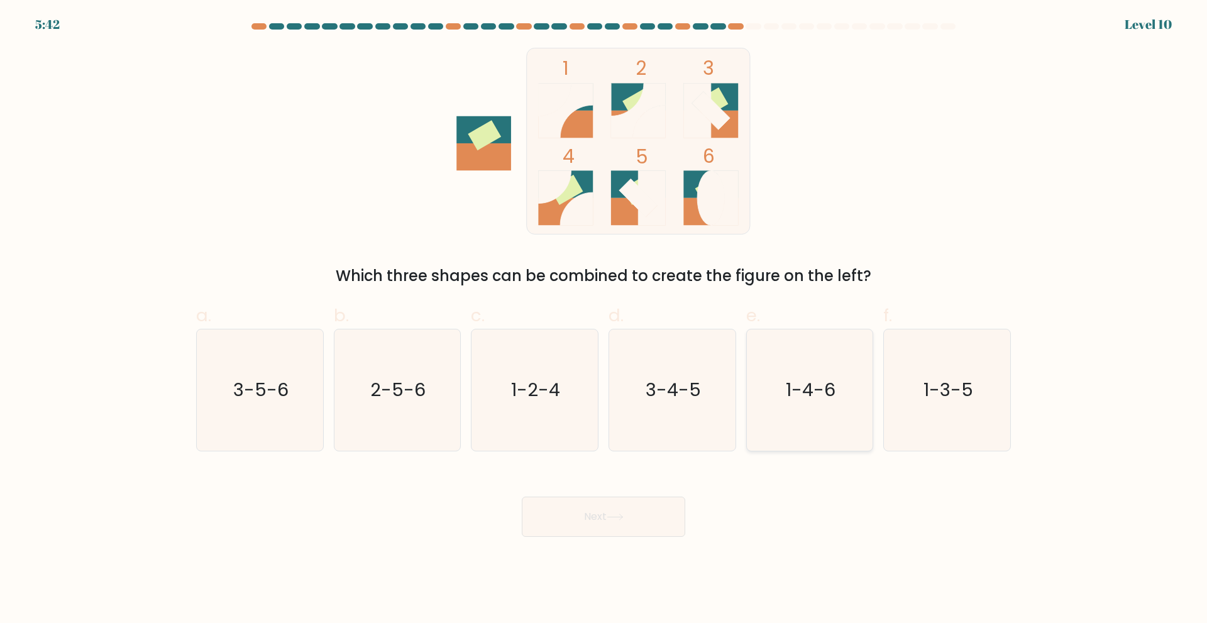
click at [827, 382] on text "1-4-6" at bounding box center [811, 389] width 50 height 25
click at [604, 320] on input "e. 1-4-6" at bounding box center [604, 316] width 1 height 8
radio input "true"
click at [632, 508] on button "Next" at bounding box center [604, 517] width 164 height 40
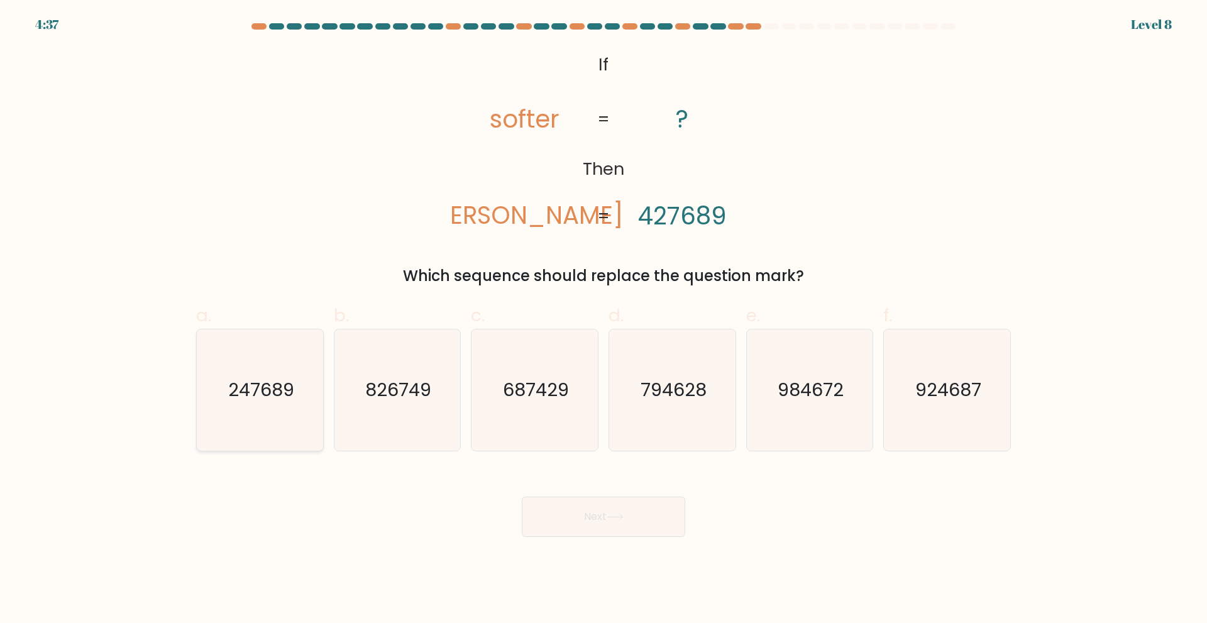
click at [311, 407] on icon "247689" at bounding box center [259, 390] width 121 height 121
click at [604, 320] on input "a. 247689" at bounding box center [604, 316] width 1 height 8
radio input "true"
click at [598, 513] on button "Next" at bounding box center [604, 517] width 164 height 40
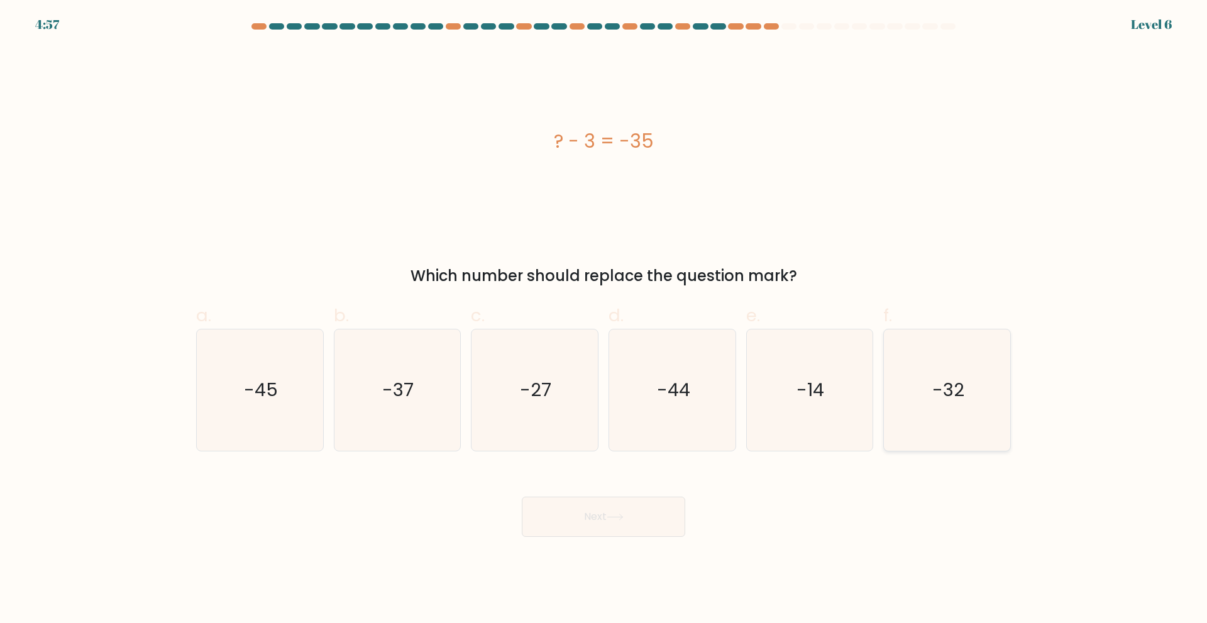
click at [943, 415] on icon "-32" at bounding box center [947, 390] width 121 height 121
click at [604, 320] on input "f. -32" at bounding box center [604, 316] width 1 height 8
radio input "true"
click at [642, 513] on button "Next" at bounding box center [604, 517] width 164 height 40
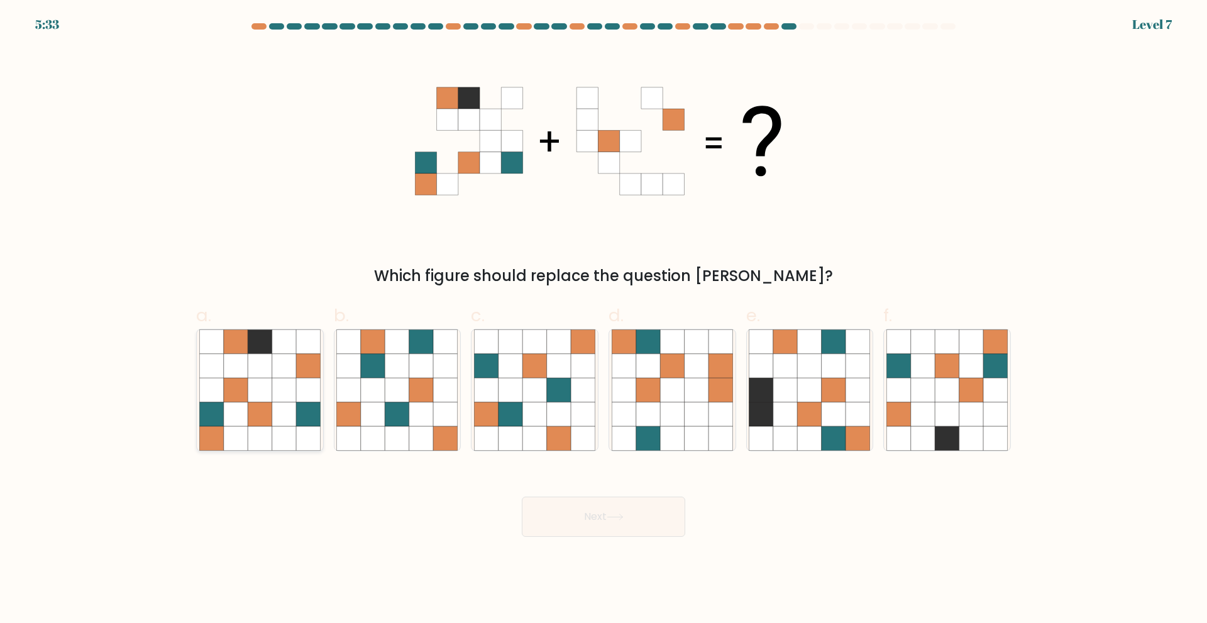
click at [277, 398] on icon at bounding box center [284, 390] width 24 height 24
click at [604, 320] on input "a." at bounding box center [604, 316] width 1 height 8
radio input "true"
click at [615, 523] on button "Next" at bounding box center [604, 517] width 164 height 40
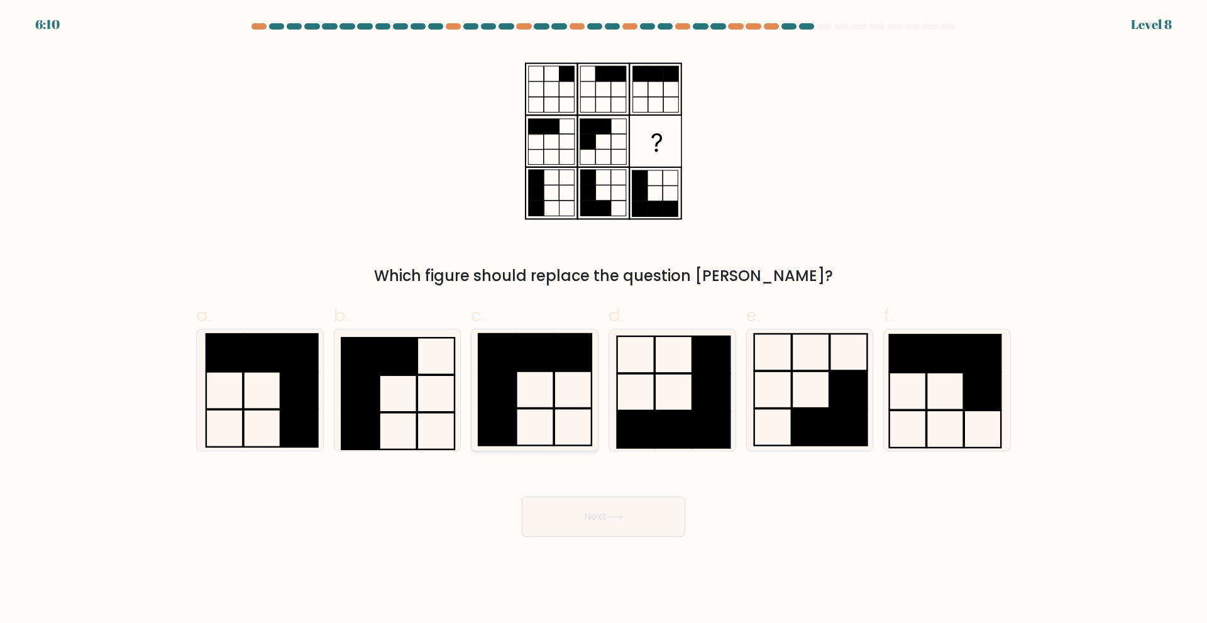
click at [551, 385] on icon at bounding box center [534, 390] width 121 height 121
click at [604, 320] on input "c." at bounding box center [604, 316] width 1 height 8
radio input "true"
click at [623, 520] on icon at bounding box center [615, 517] width 17 height 7
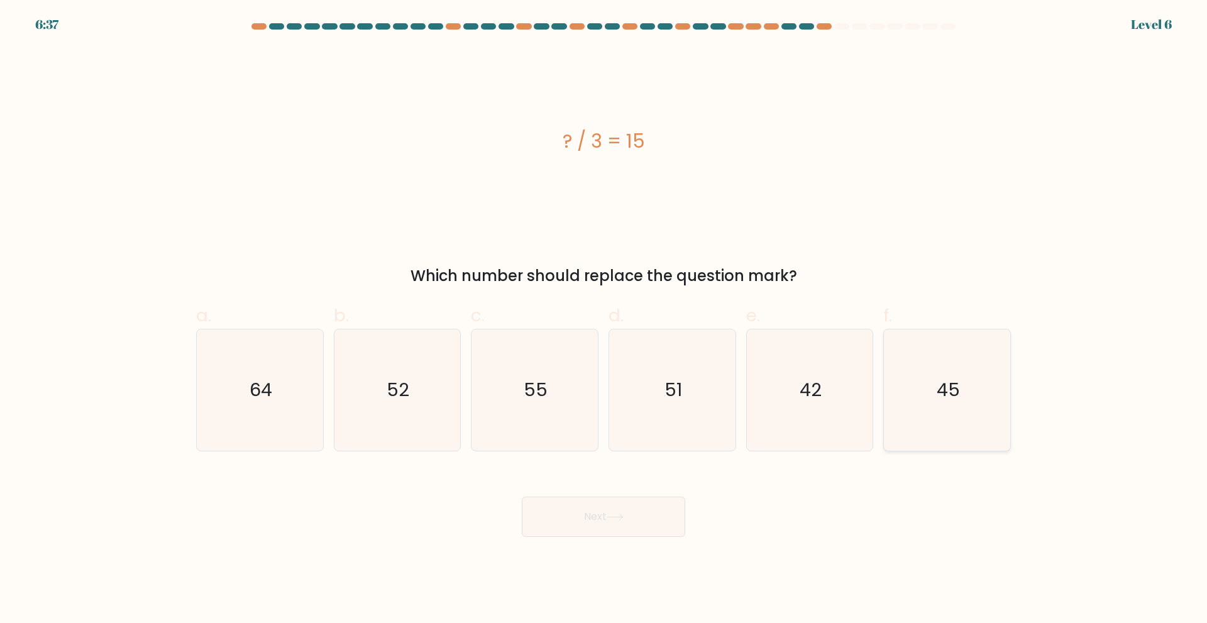
click at [950, 391] on text "45" at bounding box center [948, 389] width 23 height 25
click at [604, 320] on input "f. 45" at bounding box center [604, 316] width 1 height 8
radio input "true"
click at [602, 528] on button "Next" at bounding box center [604, 517] width 164 height 40
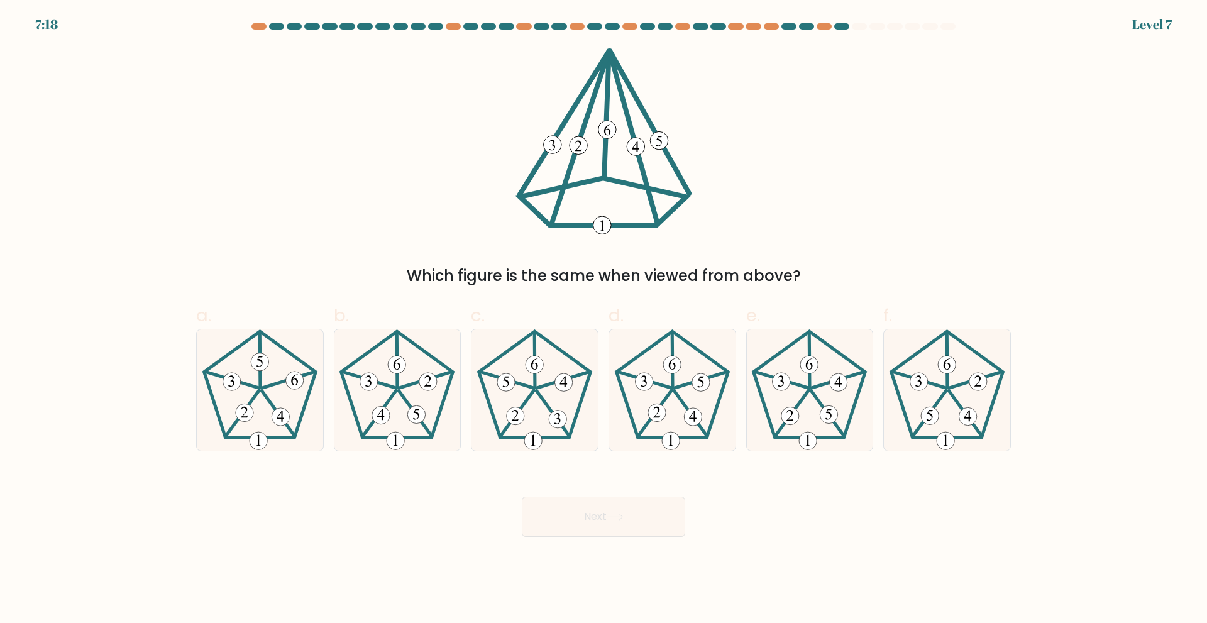
click at [412, 272] on div "Which figure is the same when viewed from above?" at bounding box center [604, 276] width 800 height 23
drag, startPoint x: 412, startPoint y: 272, endPoint x: 803, endPoint y: 263, distance: 391.3
click at [803, 263] on div "Which figure is the same when viewed from above?" at bounding box center [604, 168] width 830 height 240
click at [686, 390] on icon at bounding box center [672, 390] width 121 height 121
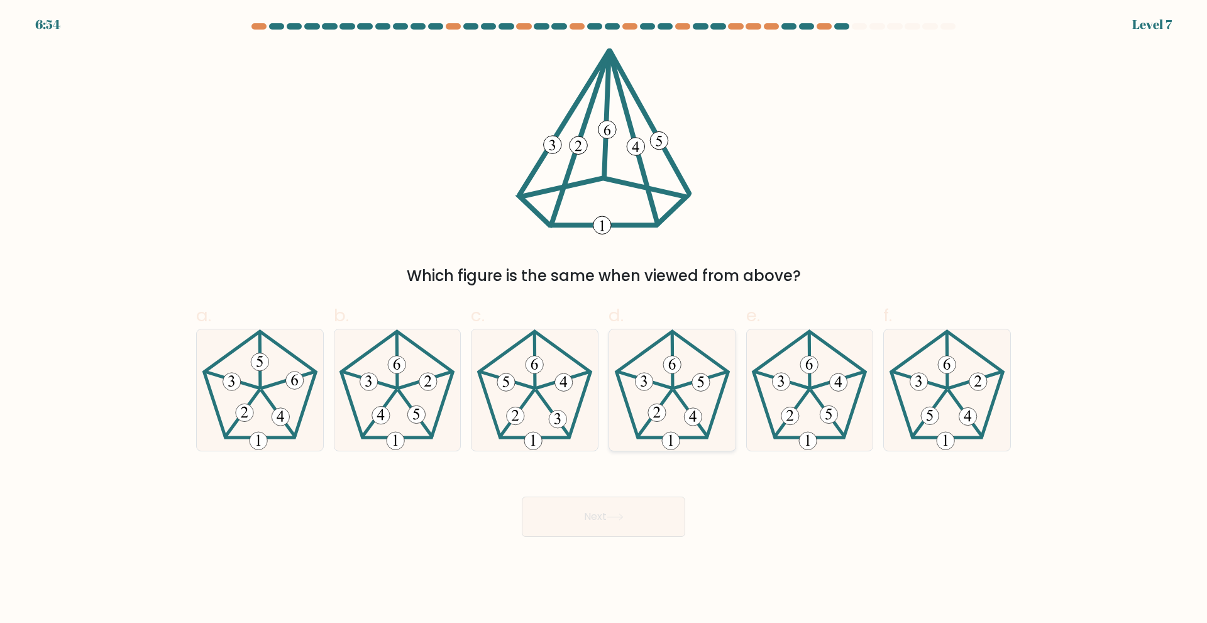
click at [604, 320] on input "d." at bounding box center [604, 316] width 1 height 8
radio input "true"
click at [613, 514] on icon at bounding box center [615, 517] width 17 height 7
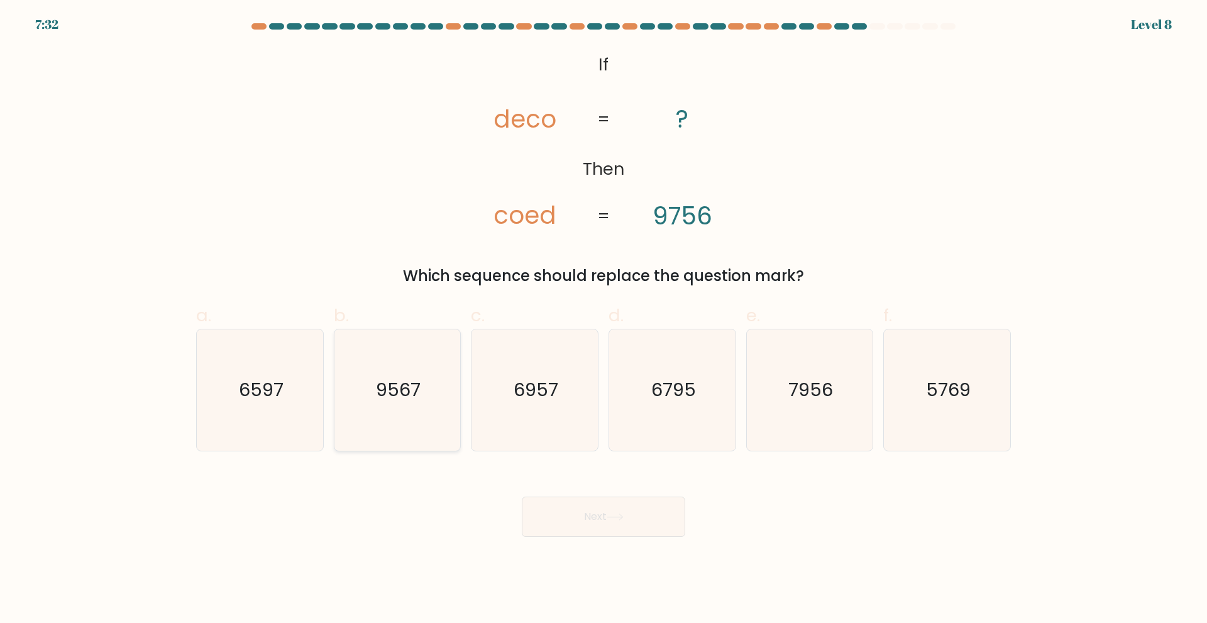
click at [401, 406] on icon "9567" at bounding box center [396, 390] width 121 height 121
click at [604, 320] on input "b. 9567" at bounding box center [604, 316] width 1 height 8
radio input "true"
click at [592, 511] on button "Next" at bounding box center [604, 517] width 164 height 40
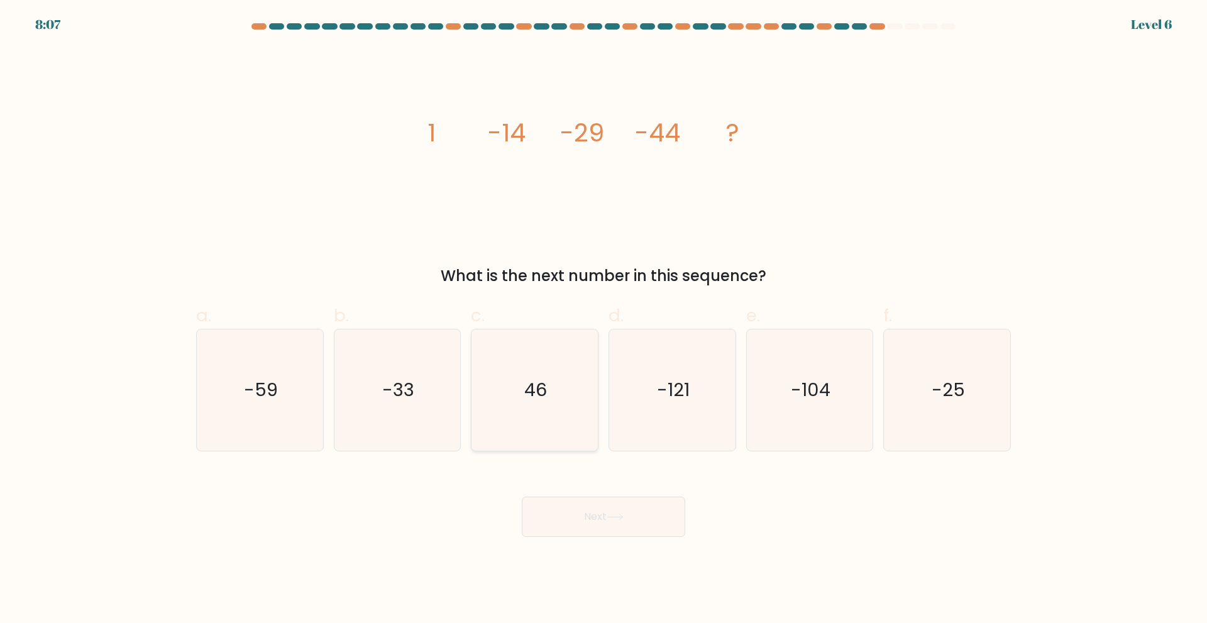
click at [554, 411] on icon "46" at bounding box center [534, 390] width 121 height 121
click at [604, 320] on input "c. 46" at bounding box center [604, 316] width 1 height 8
radio input "true"
click at [619, 523] on button "Next" at bounding box center [604, 517] width 164 height 40
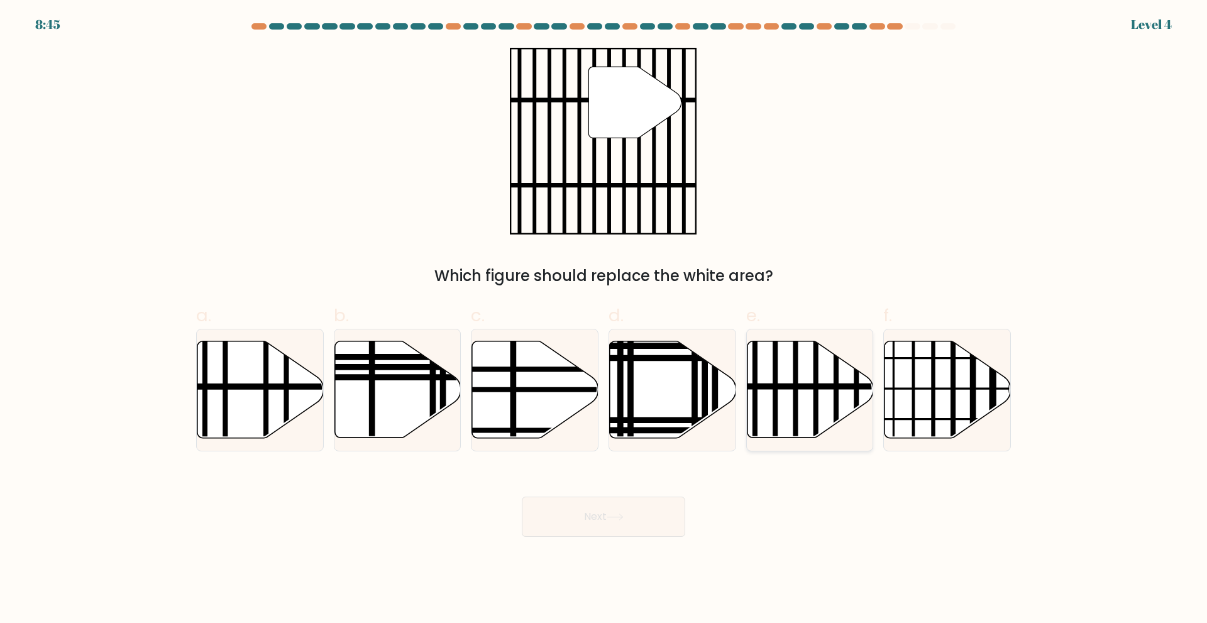
click at [833, 404] on icon at bounding box center [810, 389] width 126 height 97
click at [604, 320] on input "e." at bounding box center [604, 316] width 1 height 8
radio input "true"
click at [623, 528] on button "Next" at bounding box center [604, 517] width 164 height 40
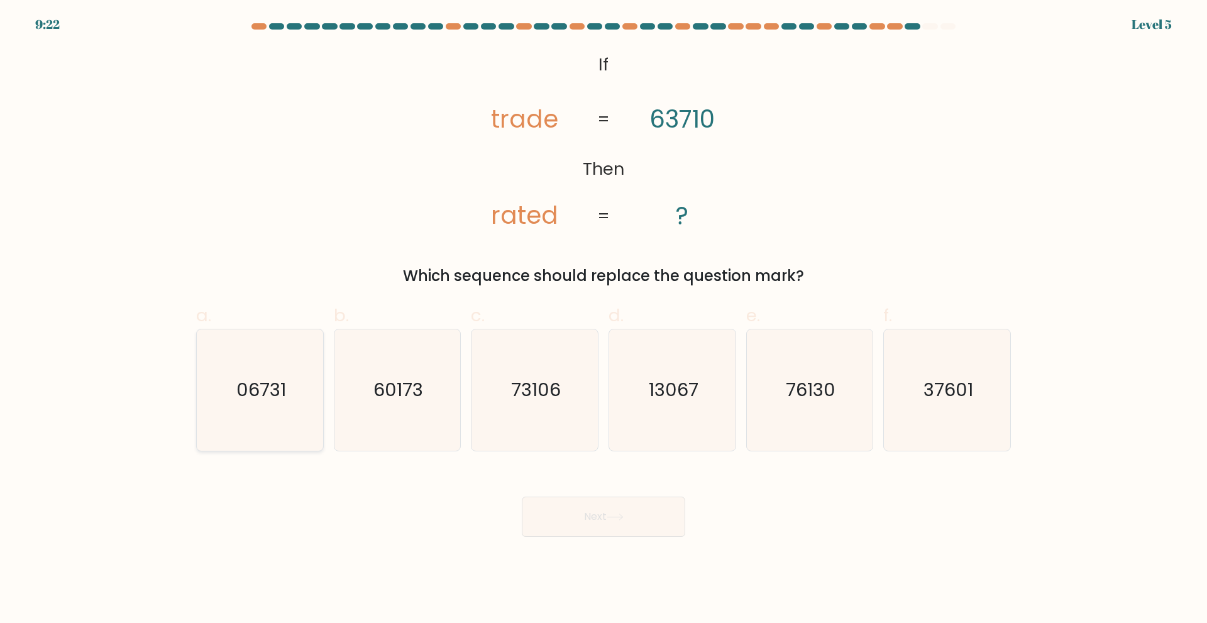
click at [272, 423] on icon "06731" at bounding box center [259, 390] width 121 height 121
click at [604, 320] on input "a. 06731" at bounding box center [604, 316] width 1 height 8
radio input "true"
click at [639, 521] on button "Next" at bounding box center [604, 517] width 164 height 40
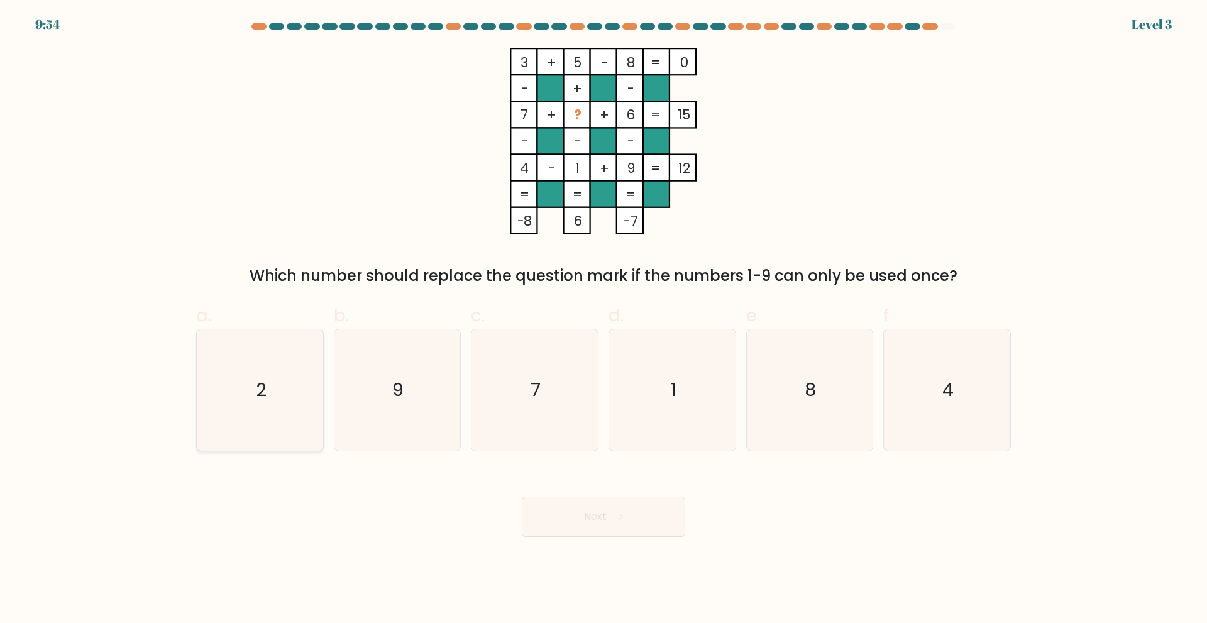
click at [298, 411] on icon "2" at bounding box center [259, 390] width 121 height 121
click at [604, 320] on input "a. 2" at bounding box center [604, 316] width 1 height 8
radio input "true"
click at [596, 518] on button "Next" at bounding box center [604, 517] width 164 height 40
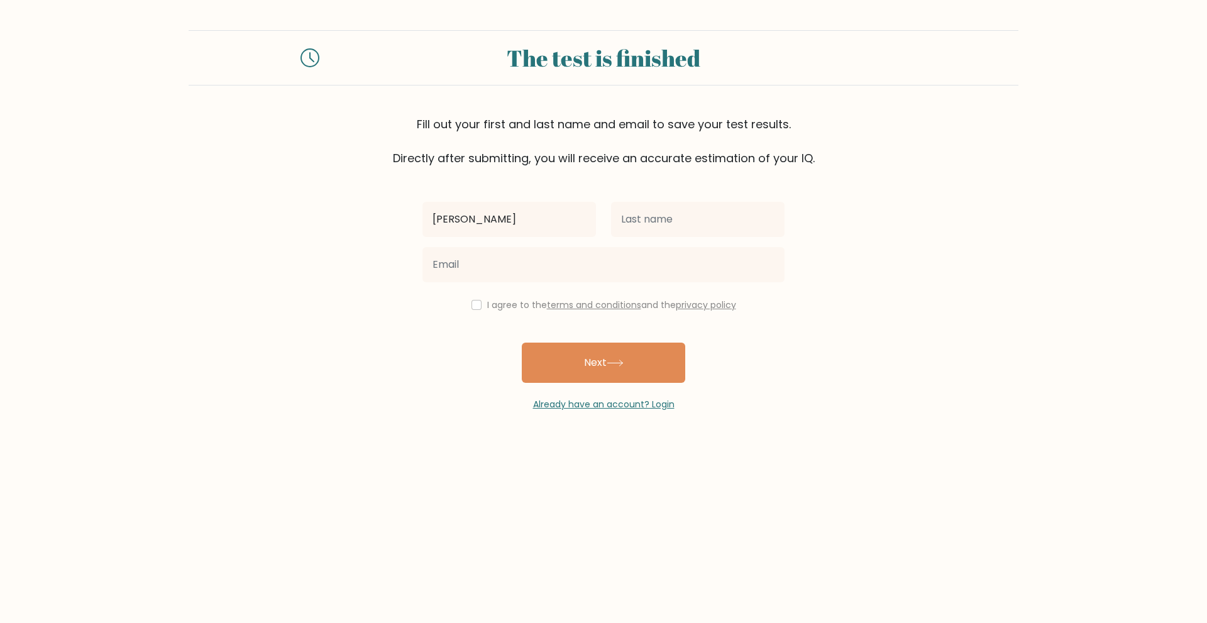
type input "[PERSON_NAME]"
type input "Cruzada"
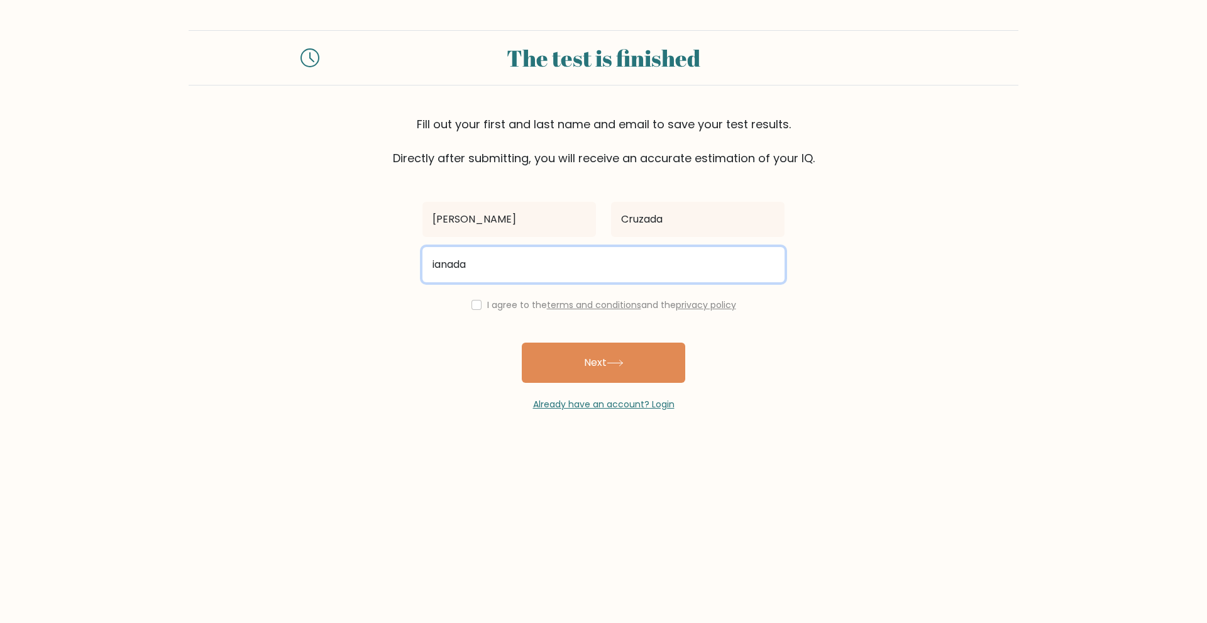
type input "[EMAIL_ADDRESS][DOMAIN_NAME]"
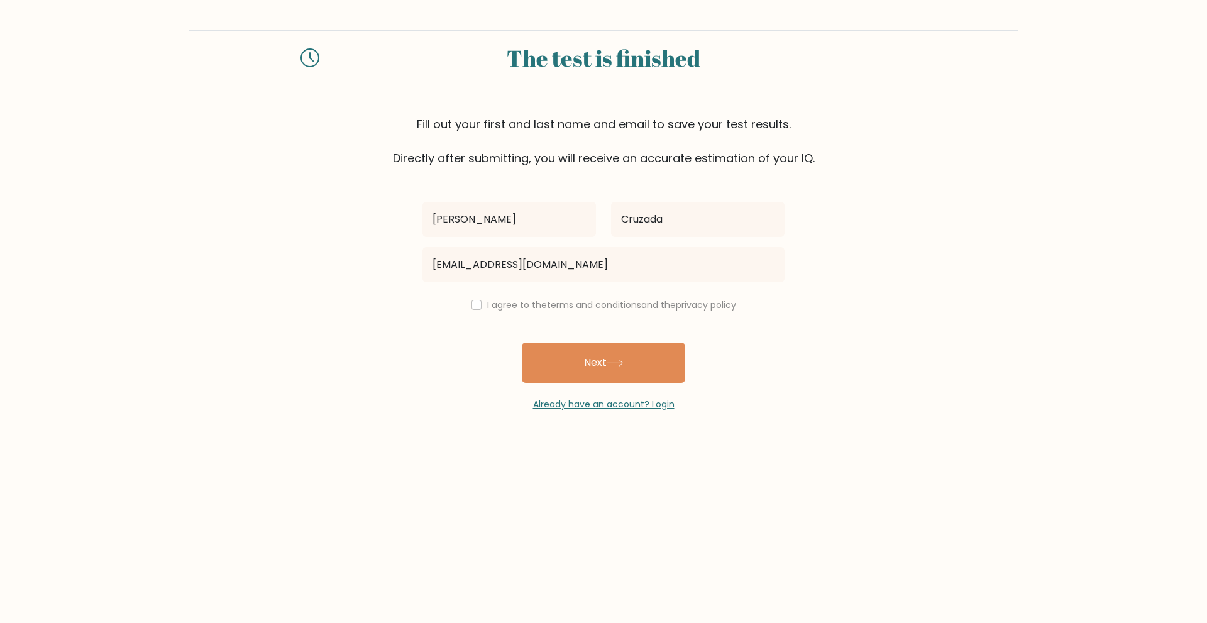
click at [494, 304] on label "I agree to the terms and conditions and the privacy policy" at bounding box center [611, 305] width 249 height 13
click at [472, 305] on input "checkbox" at bounding box center [477, 305] width 10 height 10
checkbox input "true"
click at [589, 373] on button "Next" at bounding box center [604, 363] width 164 height 40
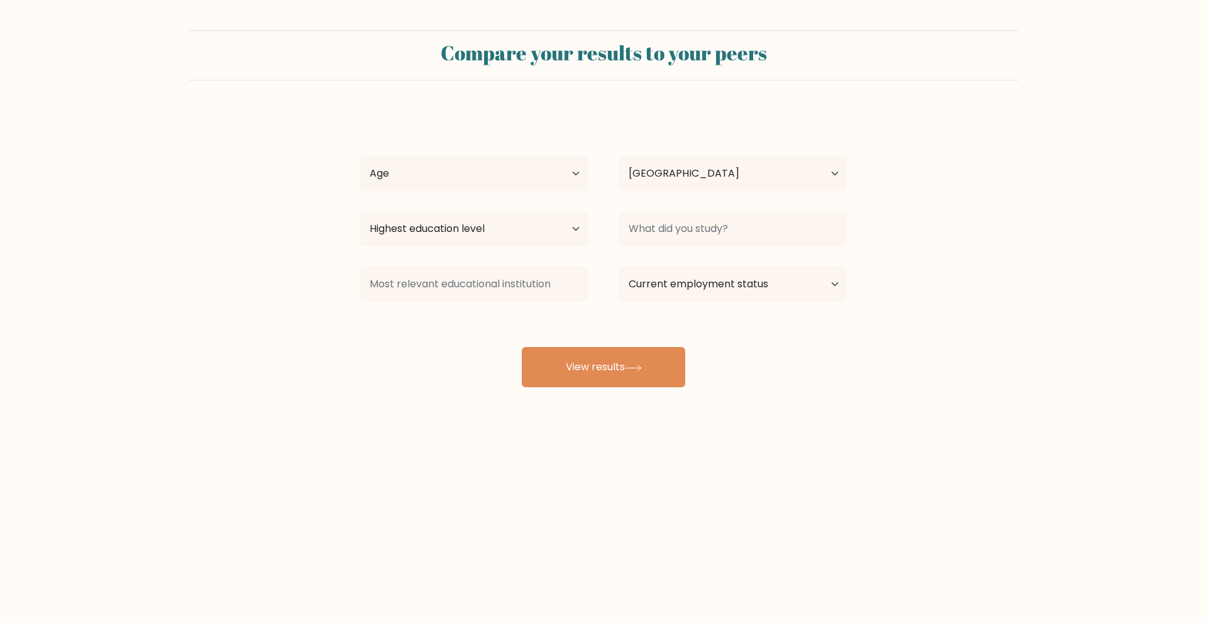
select select "PH"
click at [552, 174] on select "Age Under 18 years old 18-24 years old 25-34 years old 35-44 years old 45-54 ye…" at bounding box center [474, 173] width 229 height 35
select select "25_34"
click at [360, 156] on select "Age Under 18 years old 18-24 years old 25-34 years old 35-44 years old 45-54 ye…" at bounding box center [474, 173] width 229 height 35
click at [509, 231] on select "Highest education level No schooling Primary Lower Secondary Upper Secondary Oc…" at bounding box center [474, 228] width 229 height 35
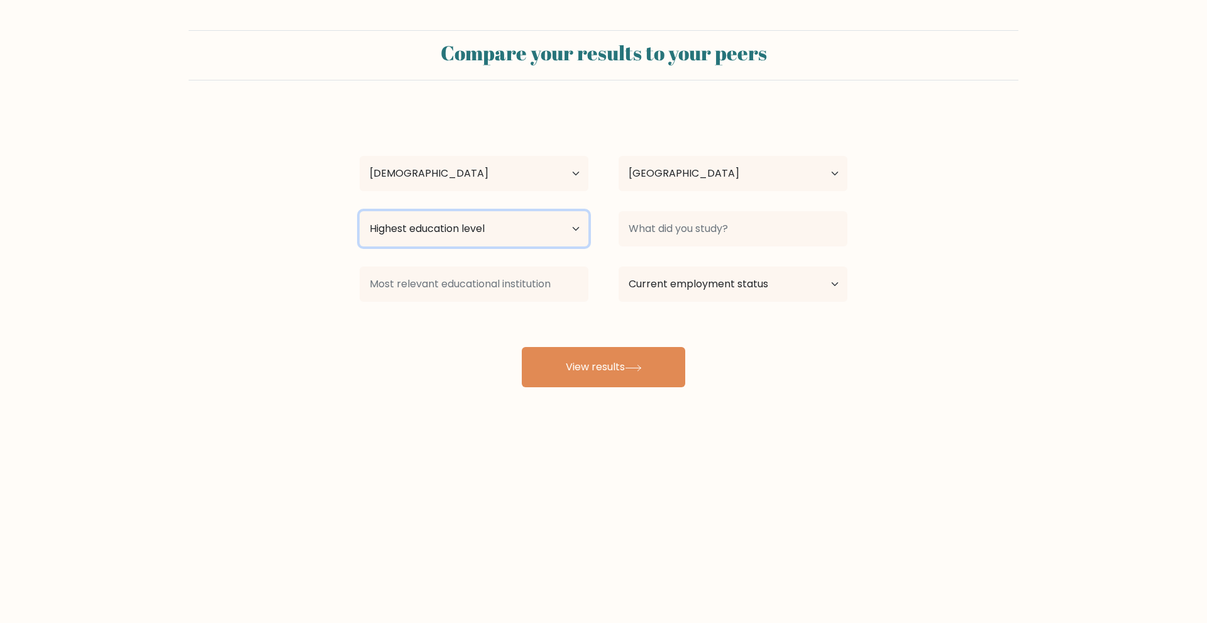
select select "bachelors_degree"
click at [360, 211] on select "Highest education level No schooling Primary Lower Secondary Upper Secondary Oc…" at bounding box center [474, 228] width 229 height 35
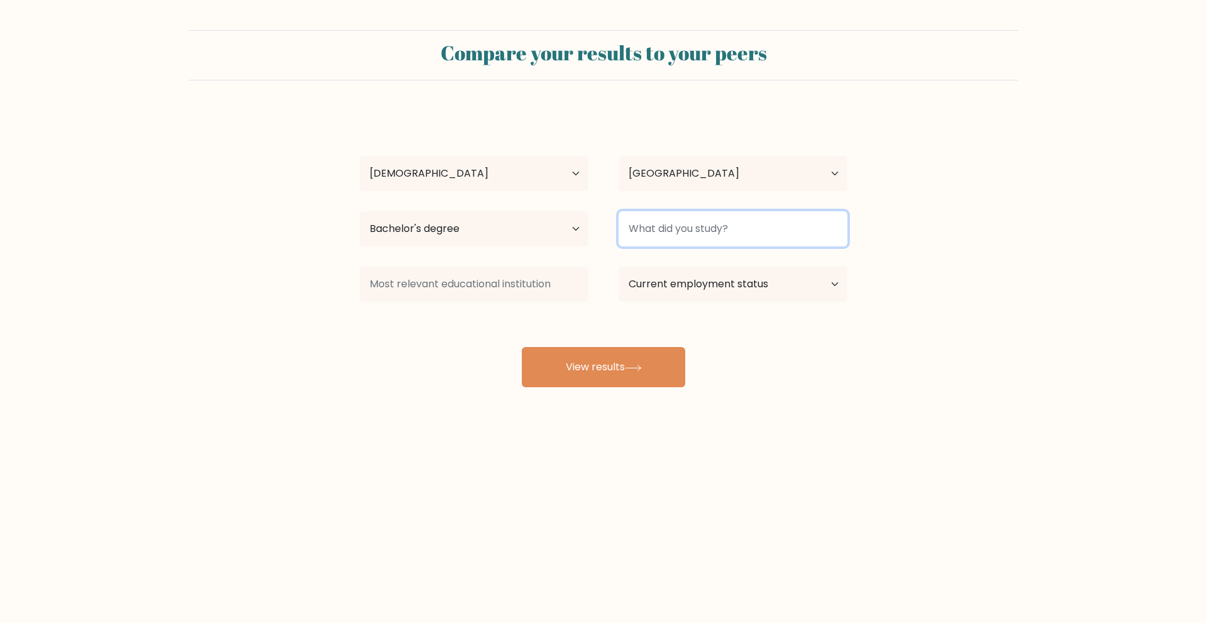
click at [669, 228] on input at bounding box center [733, 228] width 229 height 35
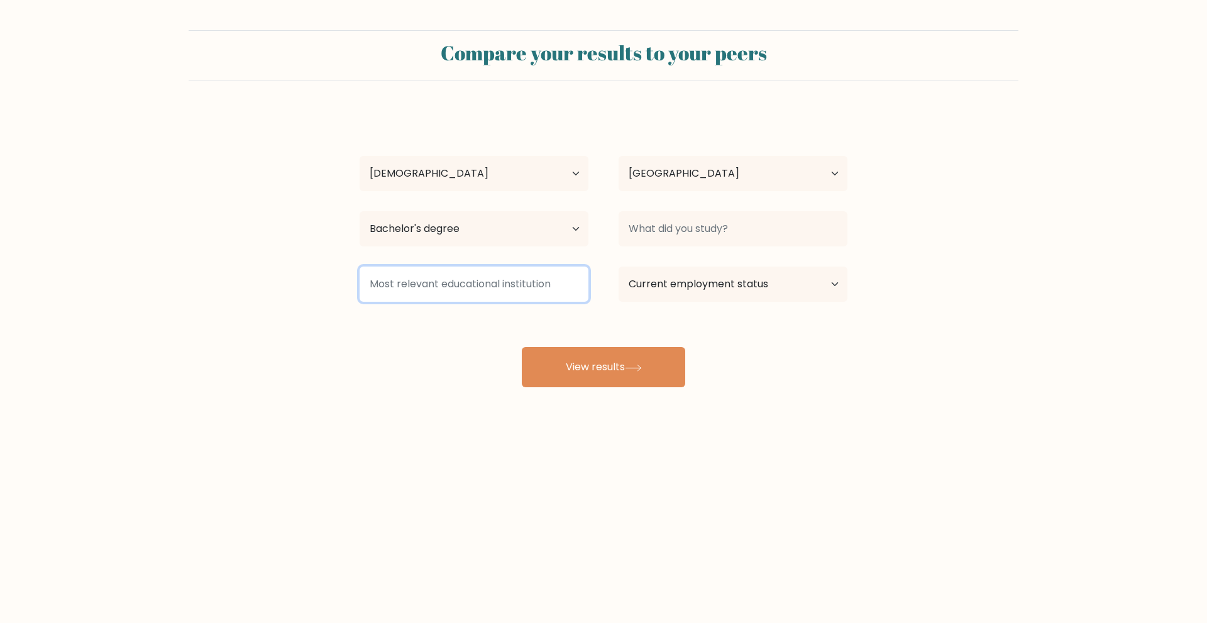
click at [533, 290] on input at bounding box center [474, 284] width 229 height 35
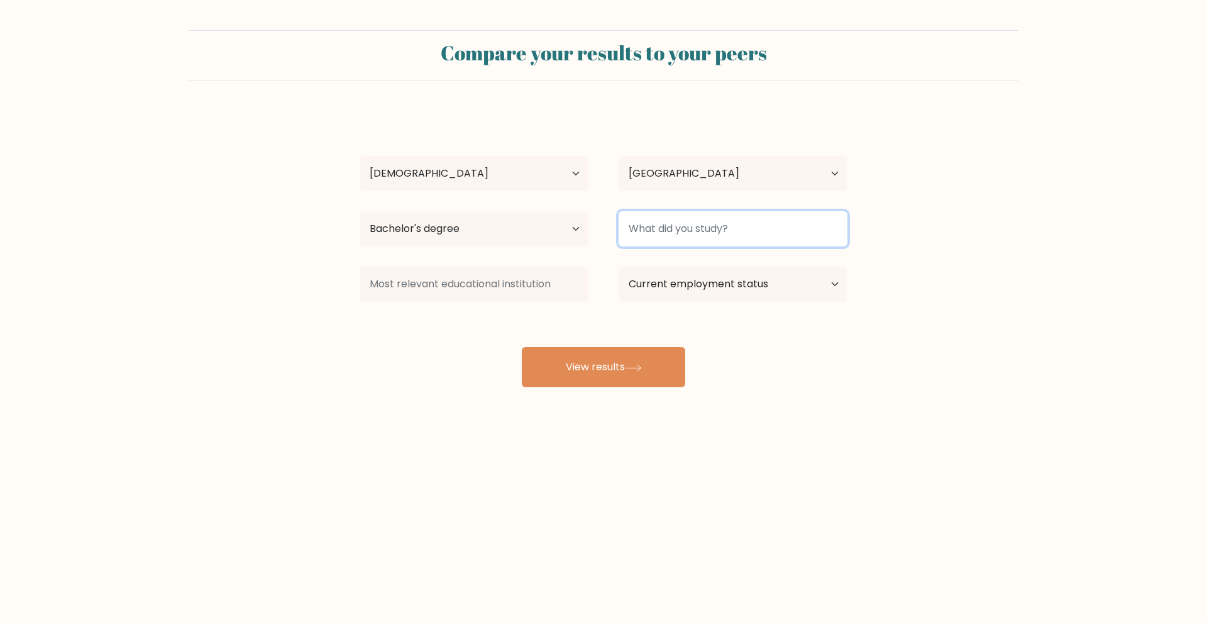
click at [672, 231] on input at bounding box center [733, 228] width 229 height 35
type input "A"
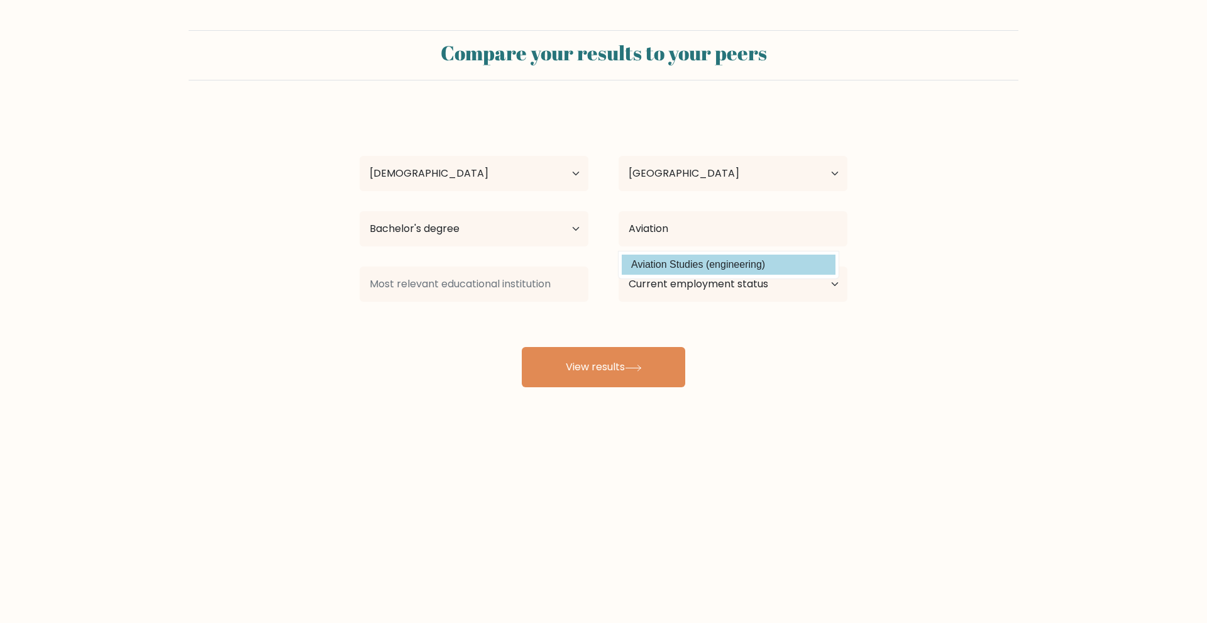
click at [699, 266] on option "Aviation Studies (engineering)" at bounding box center [729, 265] width 214 height 20
type input "Aviation Studies"
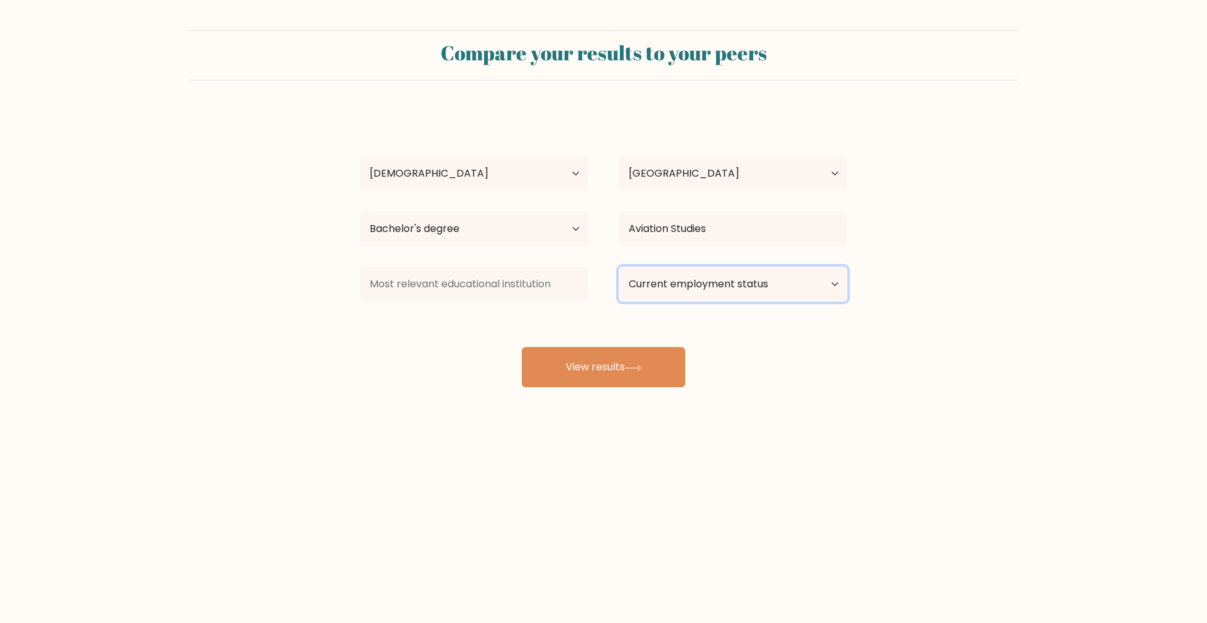
click at [682, 280] on select "Current employment status Employed Student Retired Other / prefer not to answer" at bounding box center [733, 284] width 229 height 35
select select "other"
click at [619, 267] on select "Current employment status Employed Student Retired Other / prefer not to answer" at bounding box center [733, 284] width 229 height 35
click at [679, 286] on select "Current employment status Employed Student Retired Other / prefer not to answer" at bounding box center [733, 284] width 229 height 35
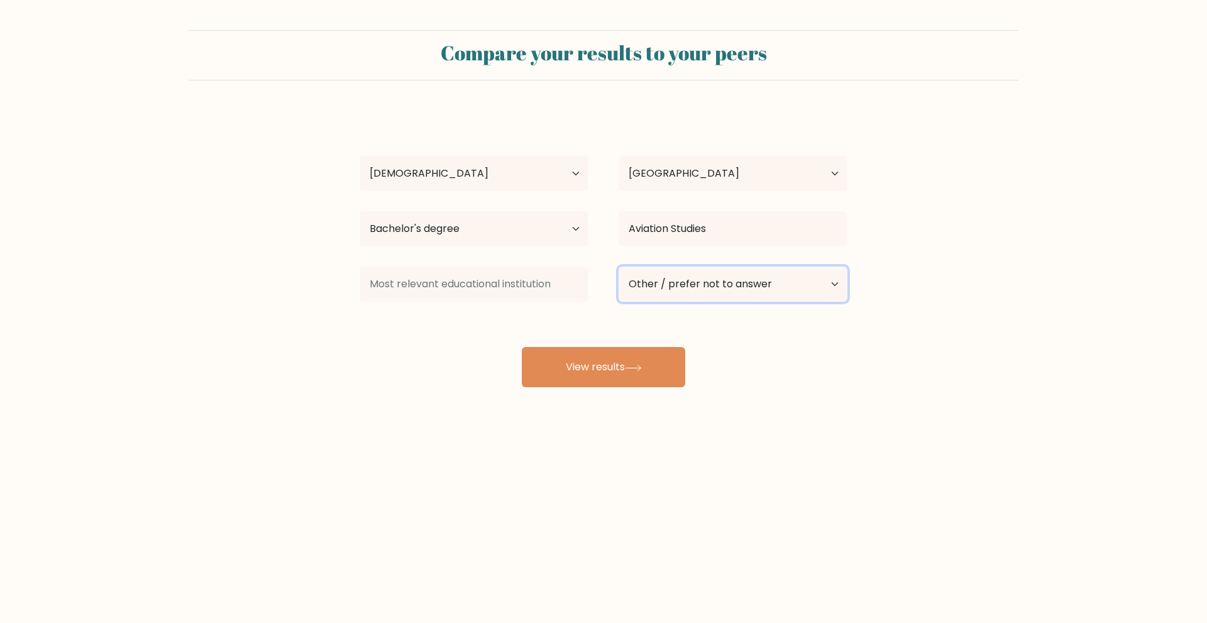
click at [679, 286] on select "Current employment status Employed Student Retired Other / prefer not to answer" at bounding box center [733, 284] width 229 height 35
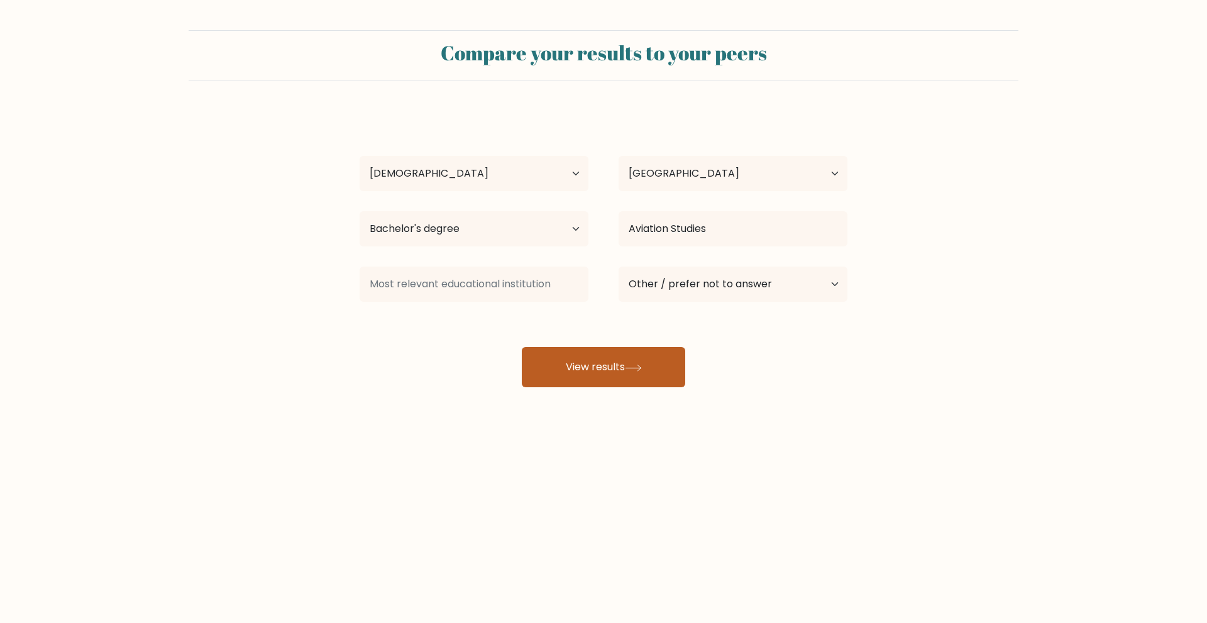
click at [637, 372] on button "View results" at bounding box center [604, 367] width 164 height 40
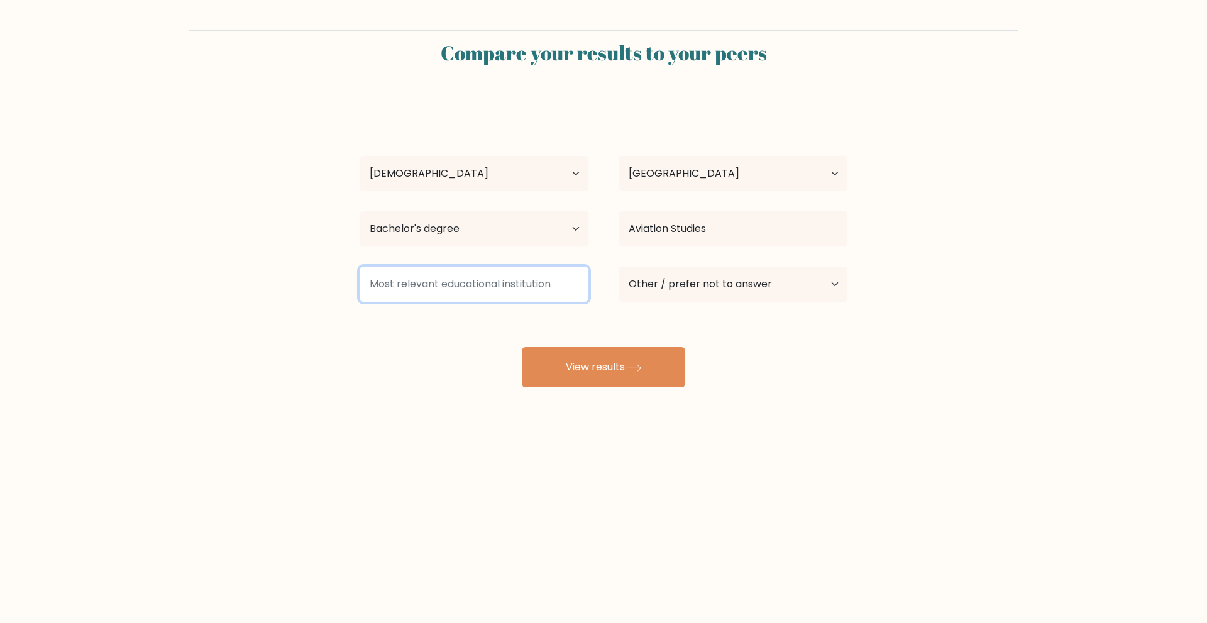
click at [514, 288] on input at bounding box center [474, 284] width 229 height 35
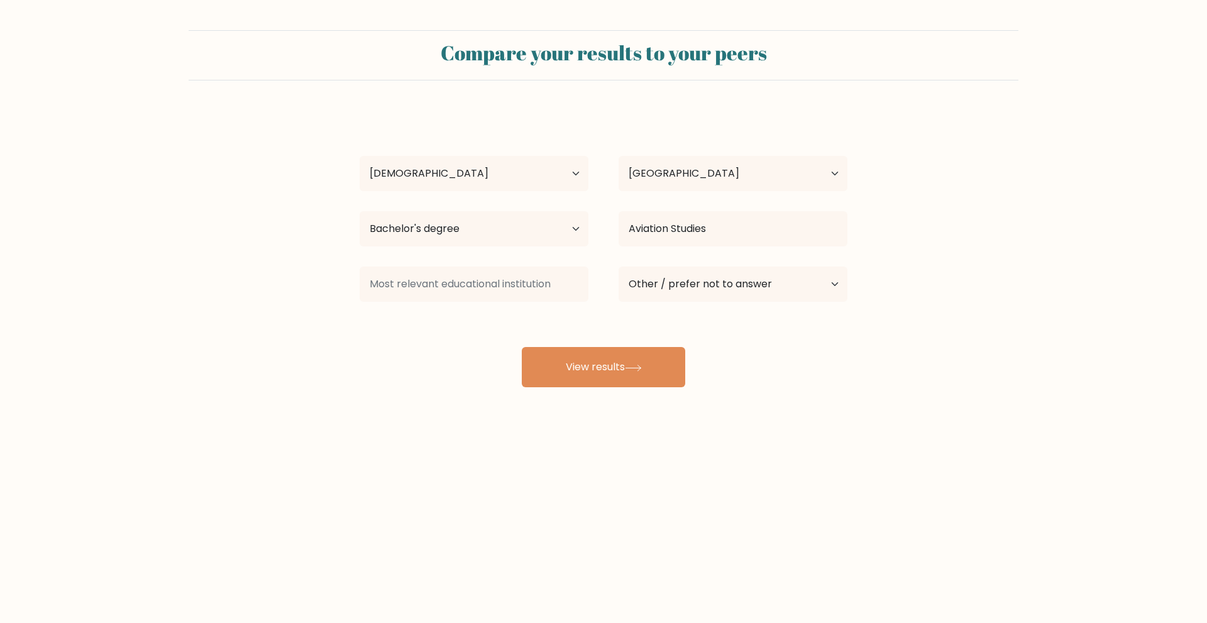
click at [426, 321] on div "Ian Cruzada Age Under 18 years old 18-24 years old 25-34 years old 35-44 years …" at bounding box center [603, 249] width 503 height 277
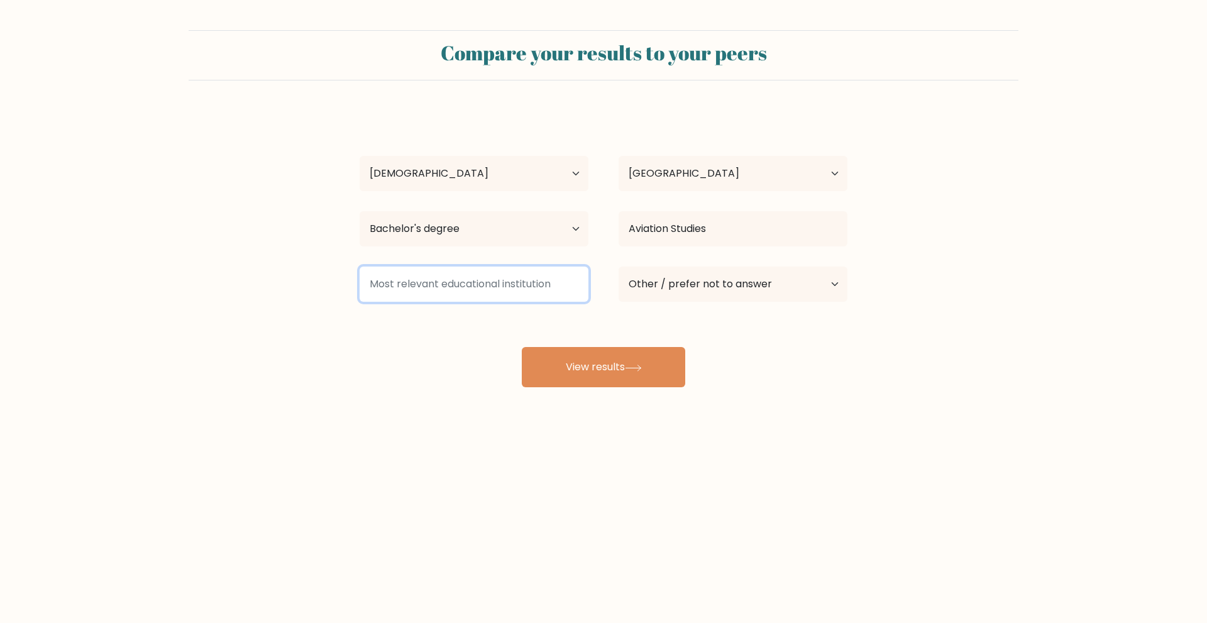
click at [434, 286] on input at bounding box center [474, 284] width 229 height 35
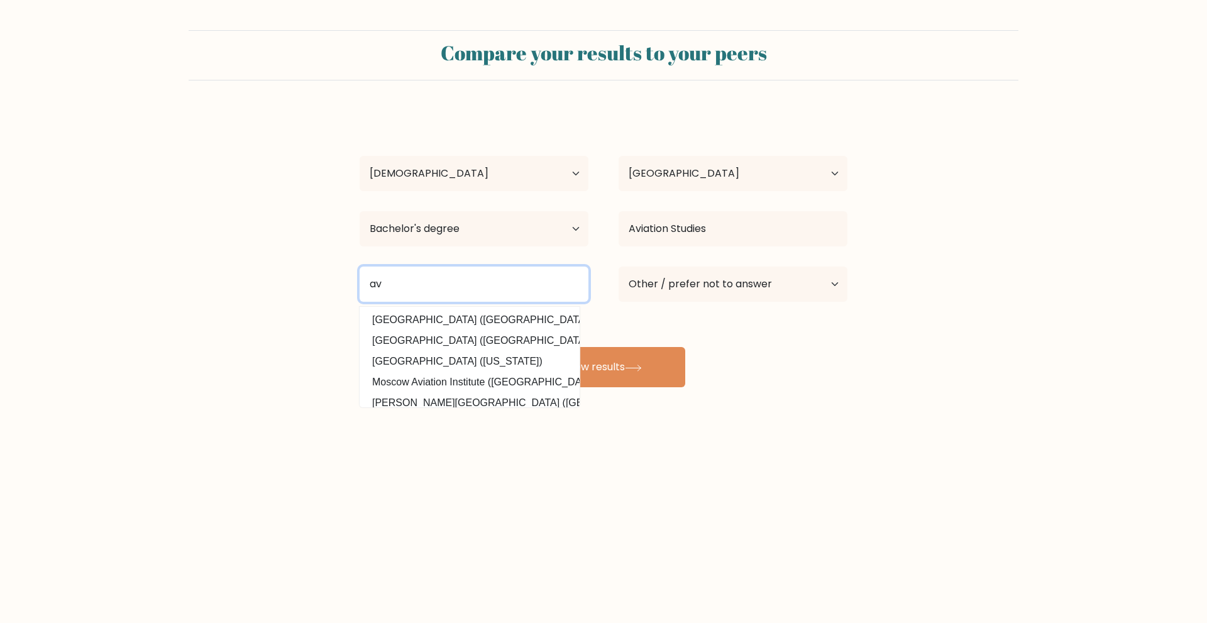
type input "a"
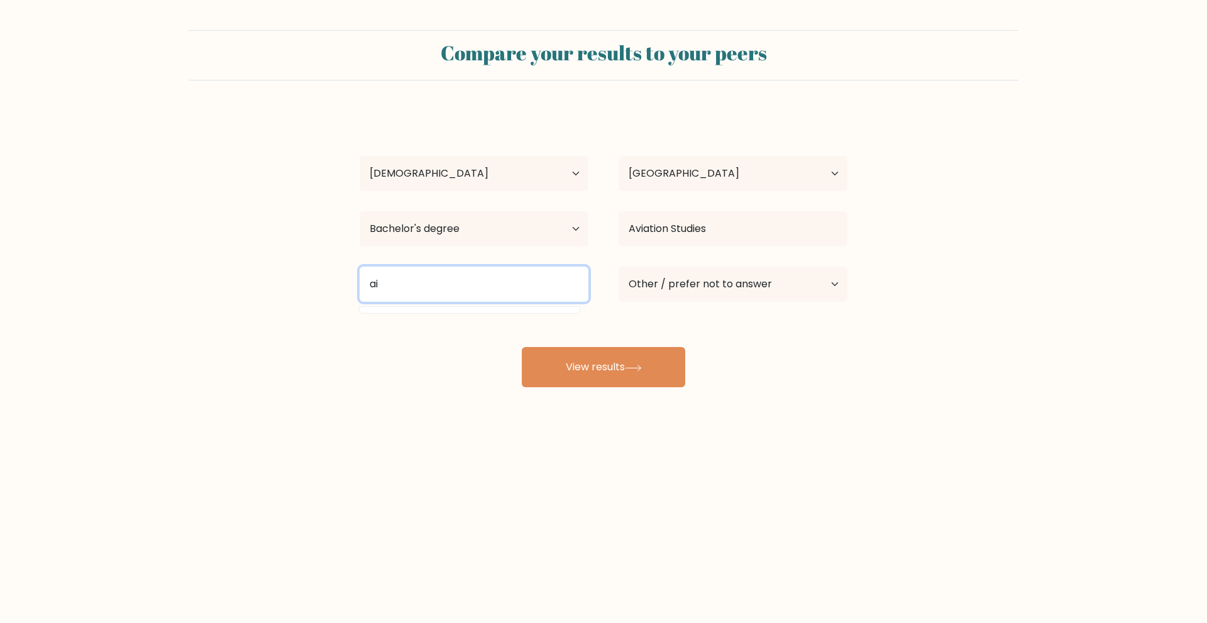
type input "a"
type input "p"
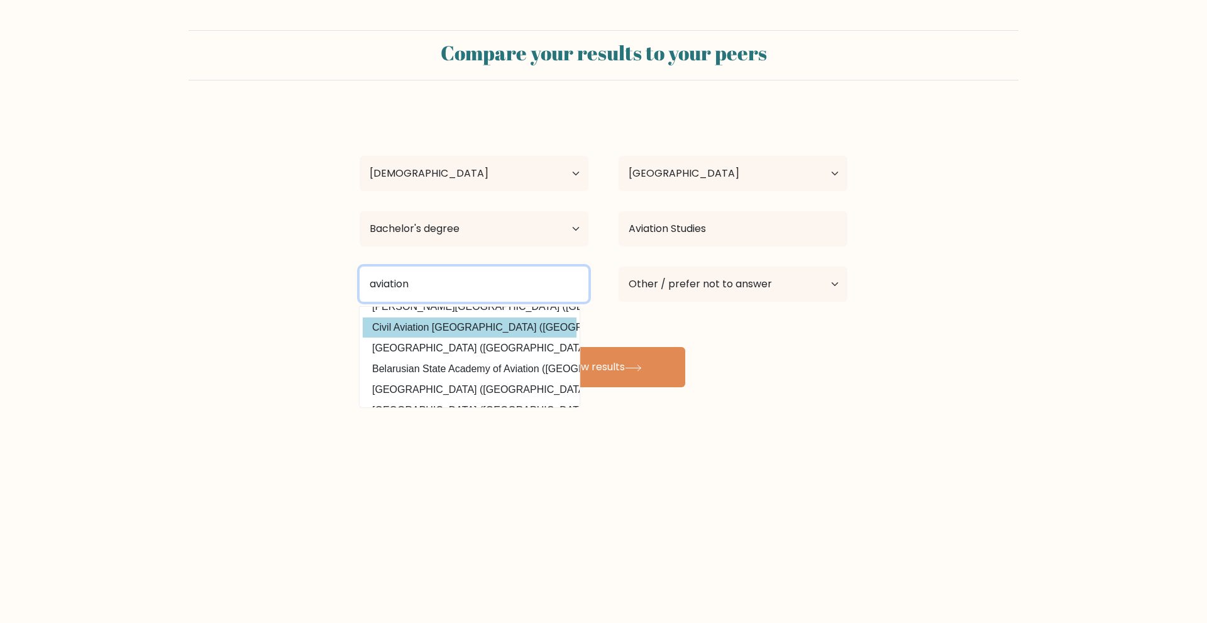
scroll to position [123, 0]
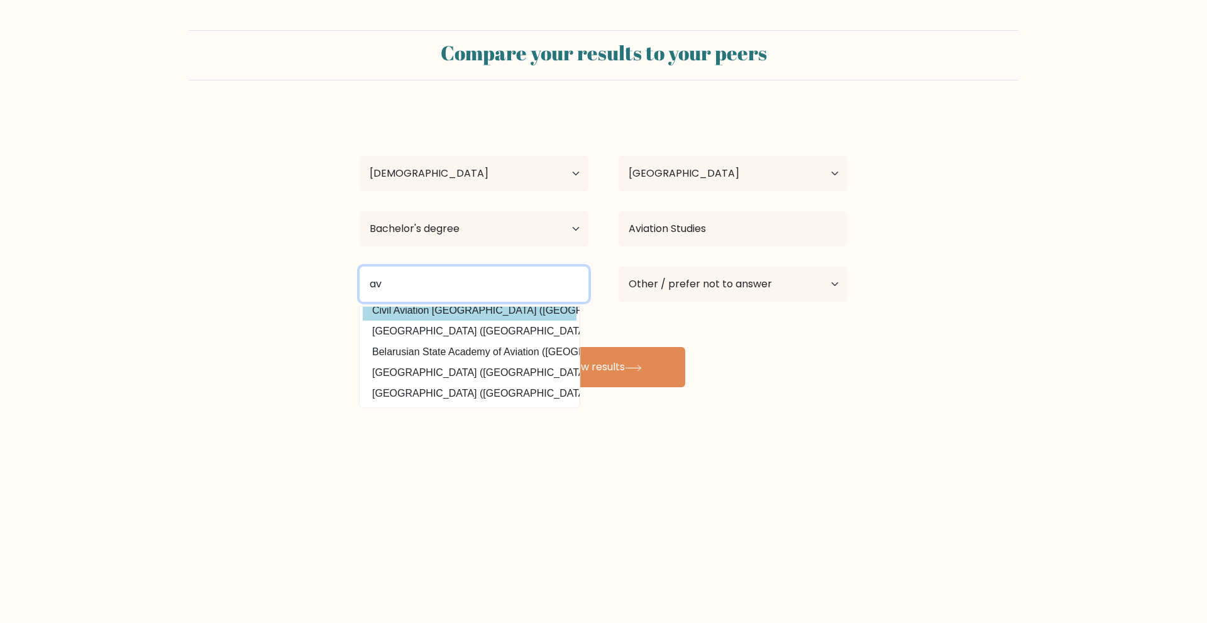
type input "a"
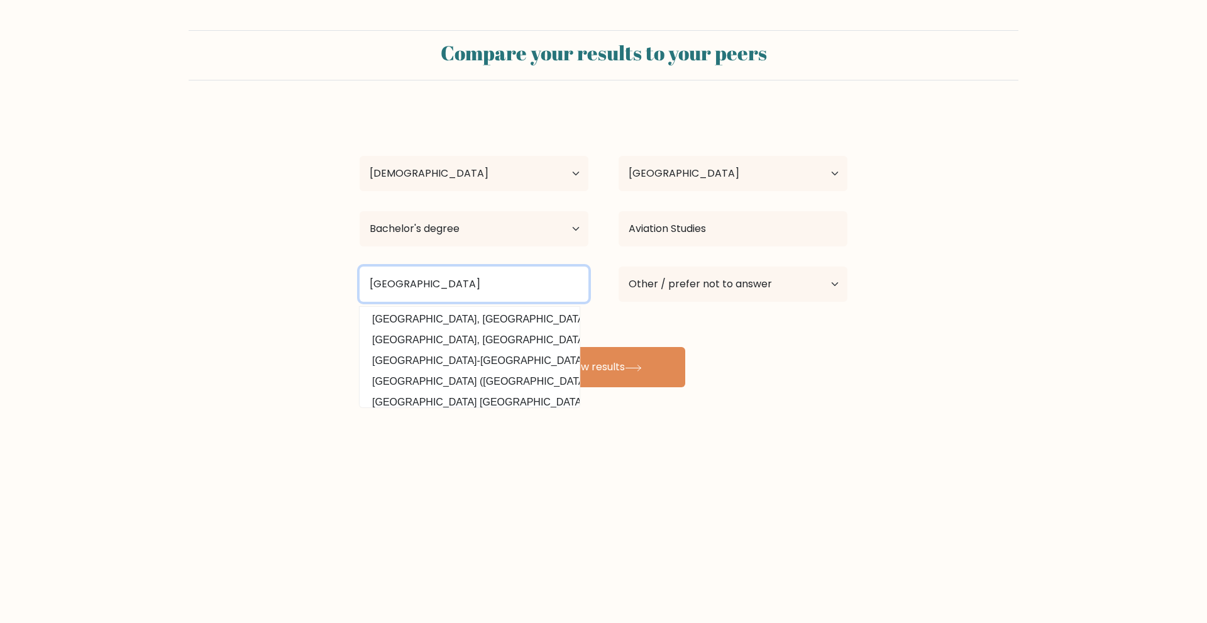
scroll to position [0, 0]
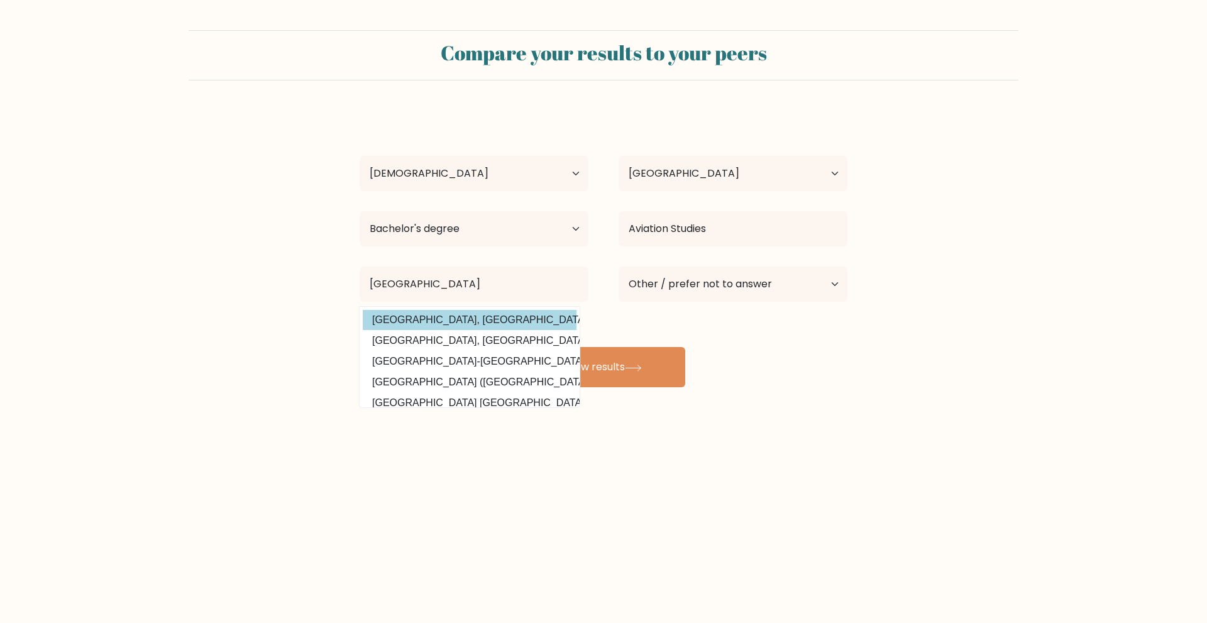
click at [530, 318] on option "National University, Philippines (Philippines)" at bounding box center [470, 320] width 214 height 20
type input "[GEOGRAPHIC_DATA], [GEOGRAPHIC_DATA]"
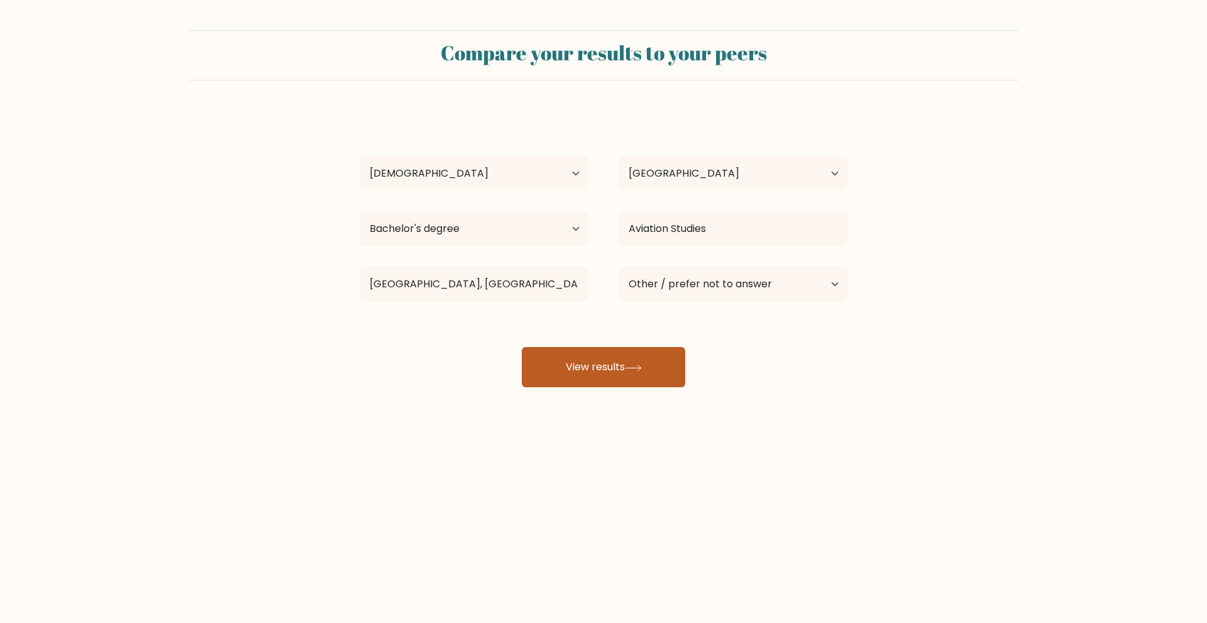
click at [621, 365] on button "View results" at bounding box center [604, 367] width 164 height 40
